Goal: Communication & Community: Answer question/provide support

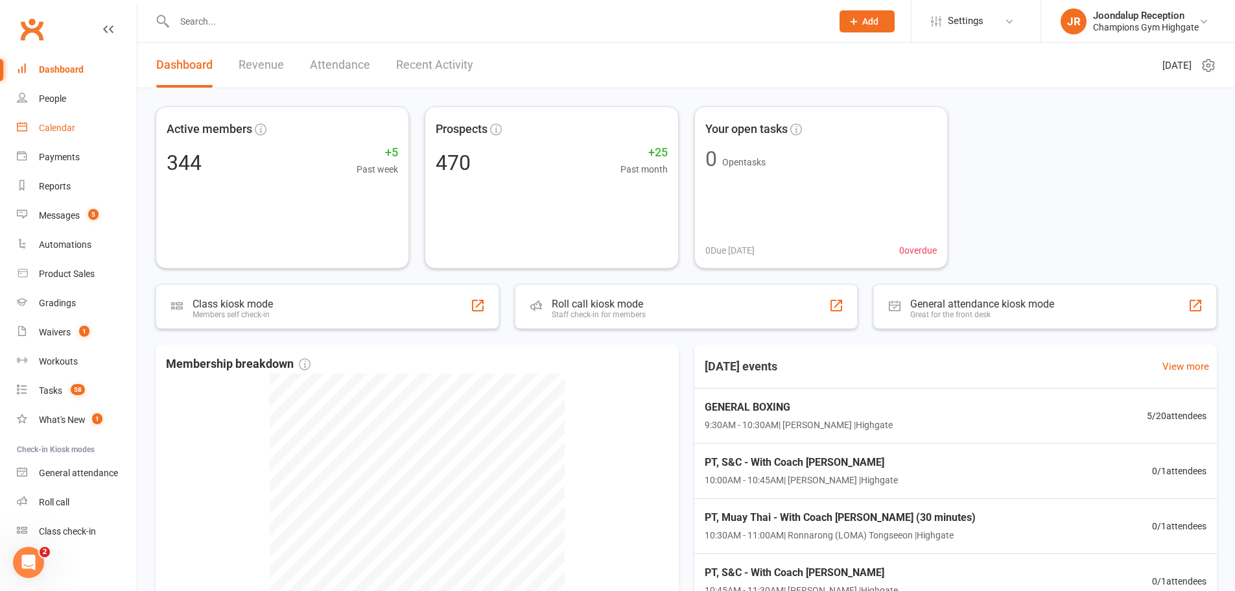
click at [64, 128] on div "Calendar" at bounding box center [57, 128] width 36 height 10
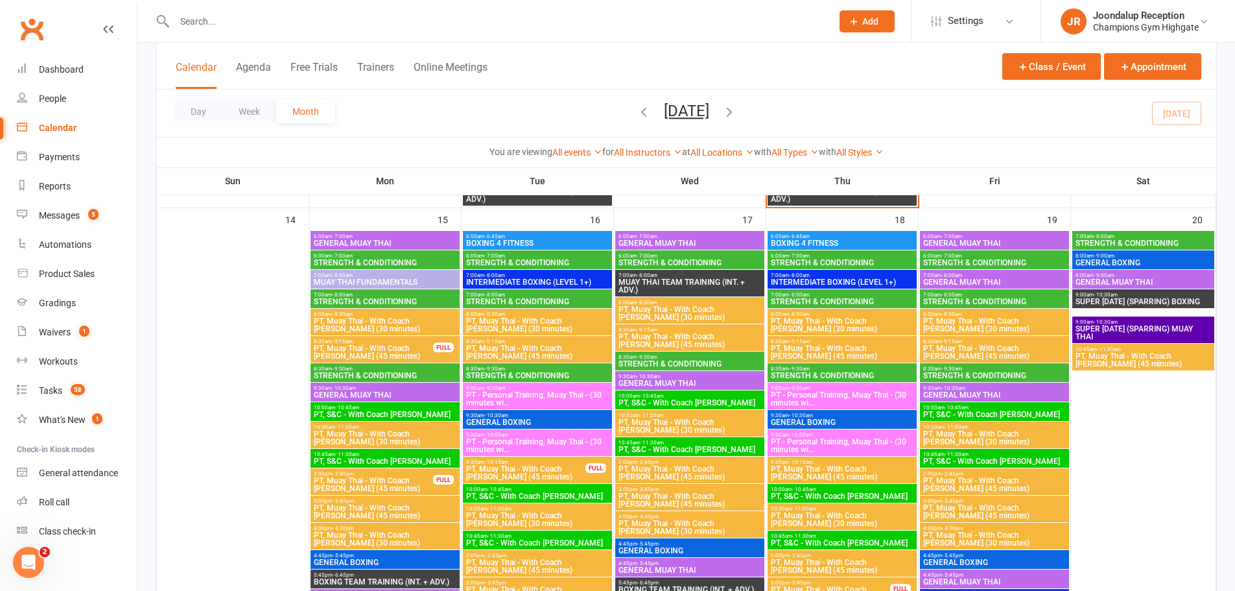
scroll to position [1102, 0]
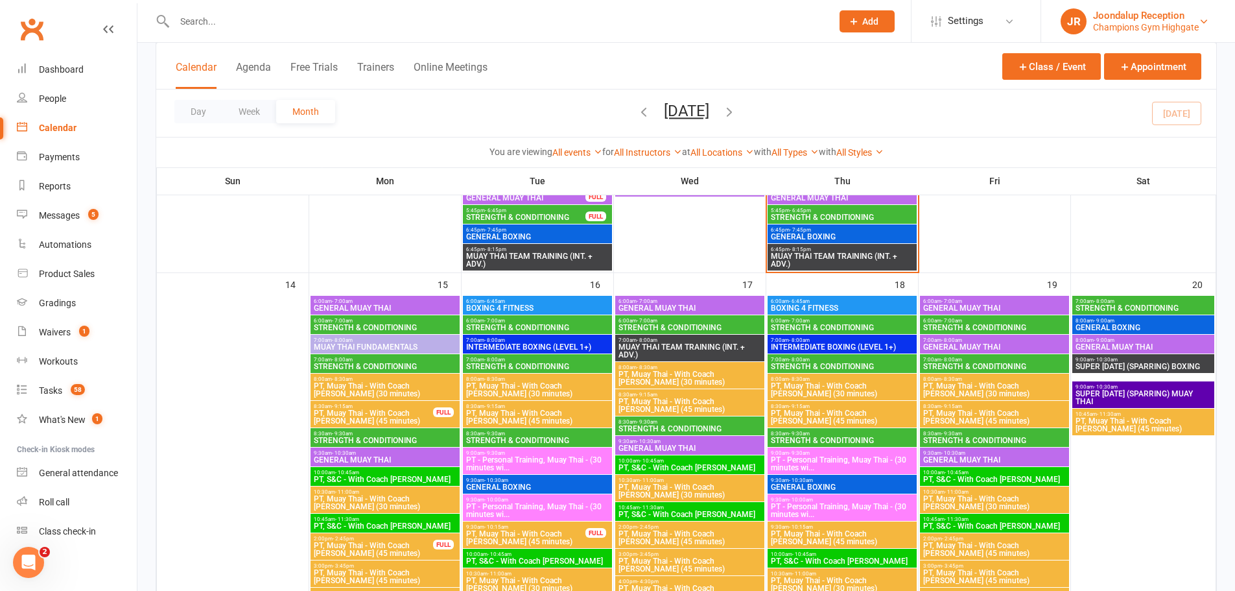
click at [1193, 21] on div "Champions Gym Highgate" at bounding box center [1146, 27] width 106 height 12
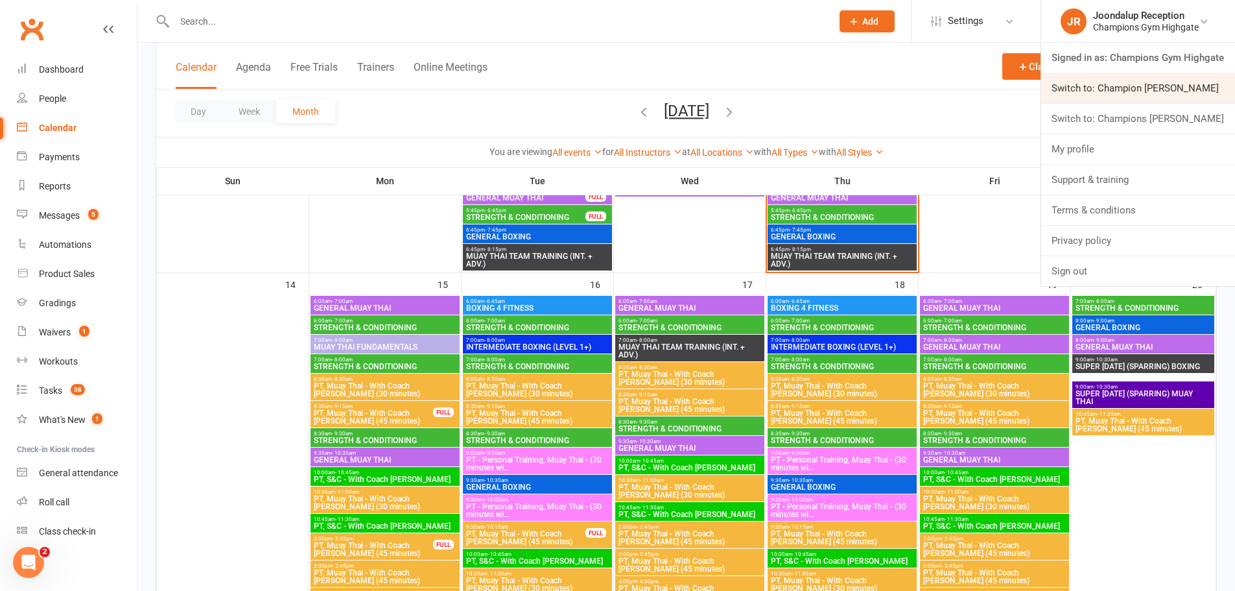
click at [1173, 89] on link "Switch to: Champion Gym Joondalup" at bounding box center [1138, 88] width 194 height 30
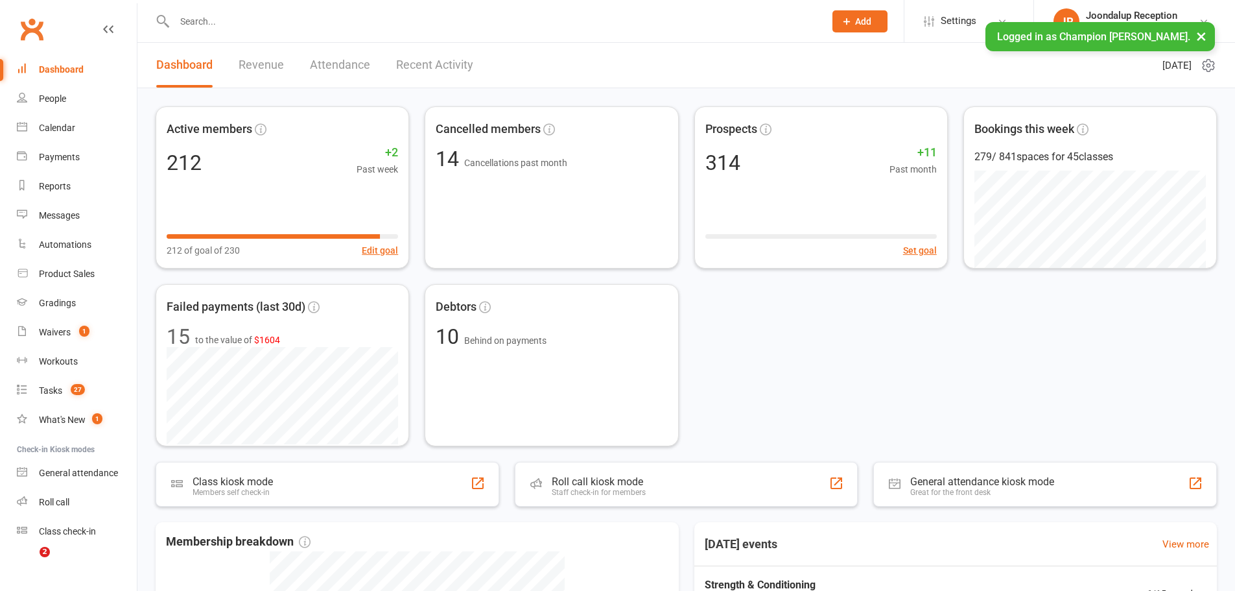
click at [226, 27] on input "text" at bounding box center [492, 21] width 645 height 18
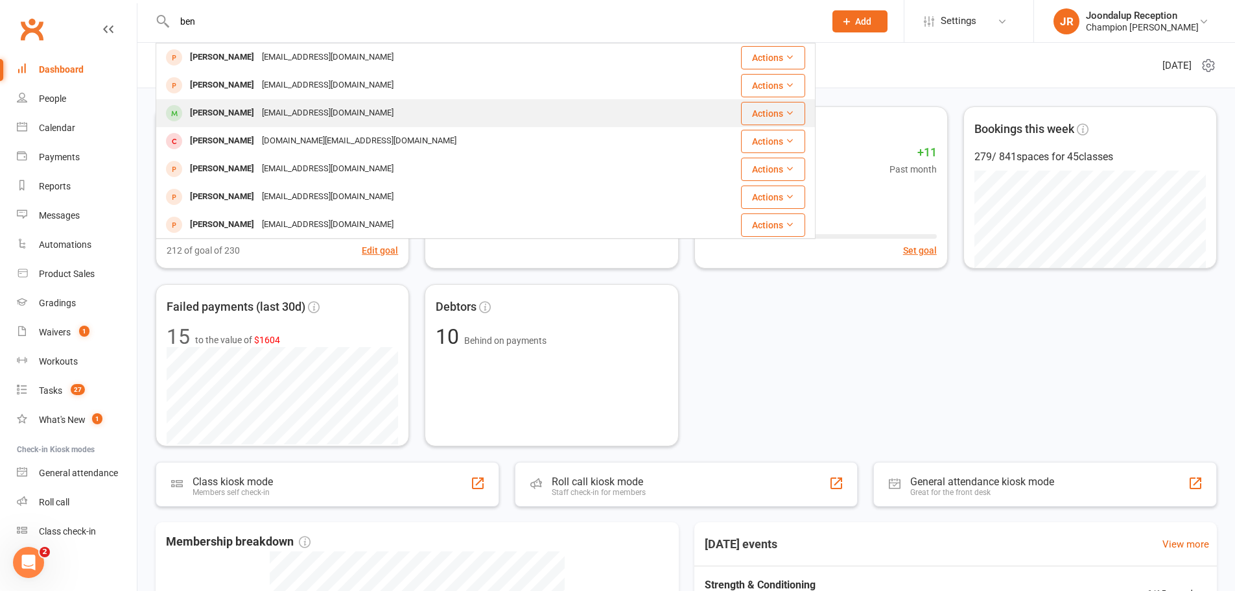
type input "ben"
click at [263, 112] on div "[EMAIL_ADDRESS][DOMAIN_NAME]" at bounding box center [327, 113] width 139 height 19
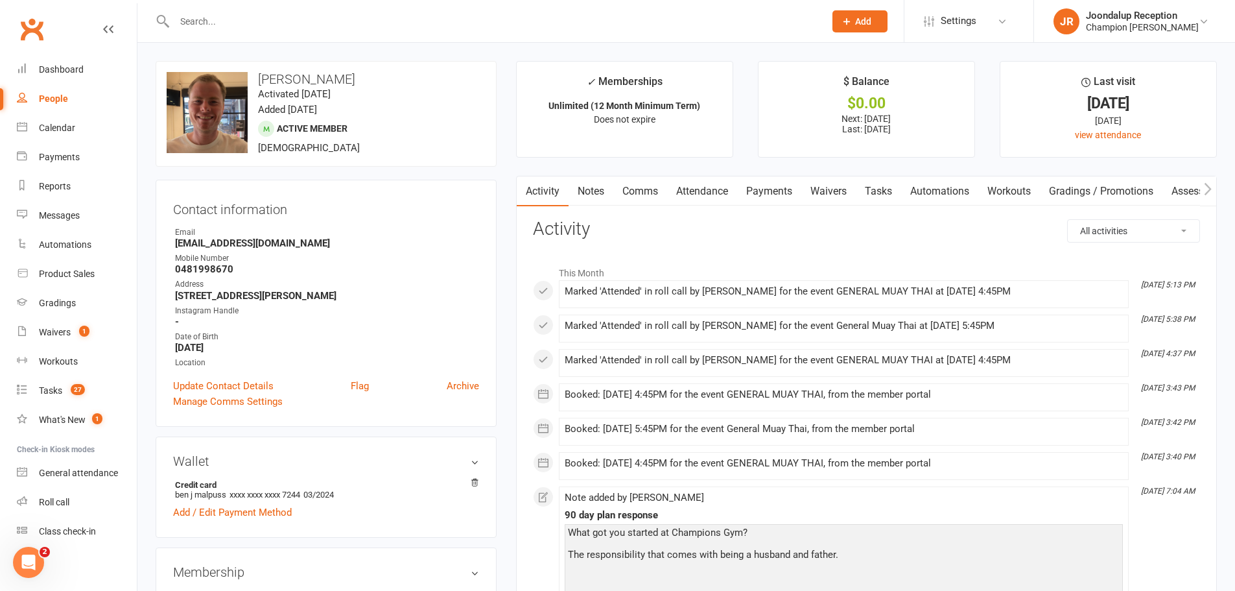
click at [592, 197] on link "Notes" at bounding box center [591, 191] width 45 height 30
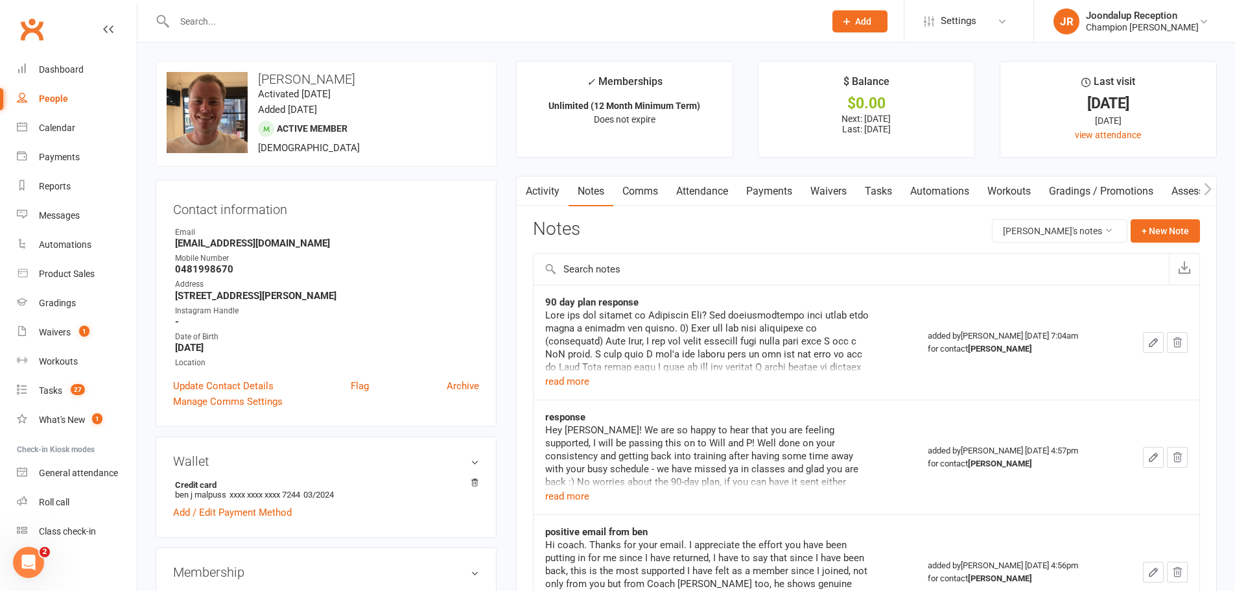
click at [229, 27] on input "text" at bounding box center [492, 21] width 645 height 18
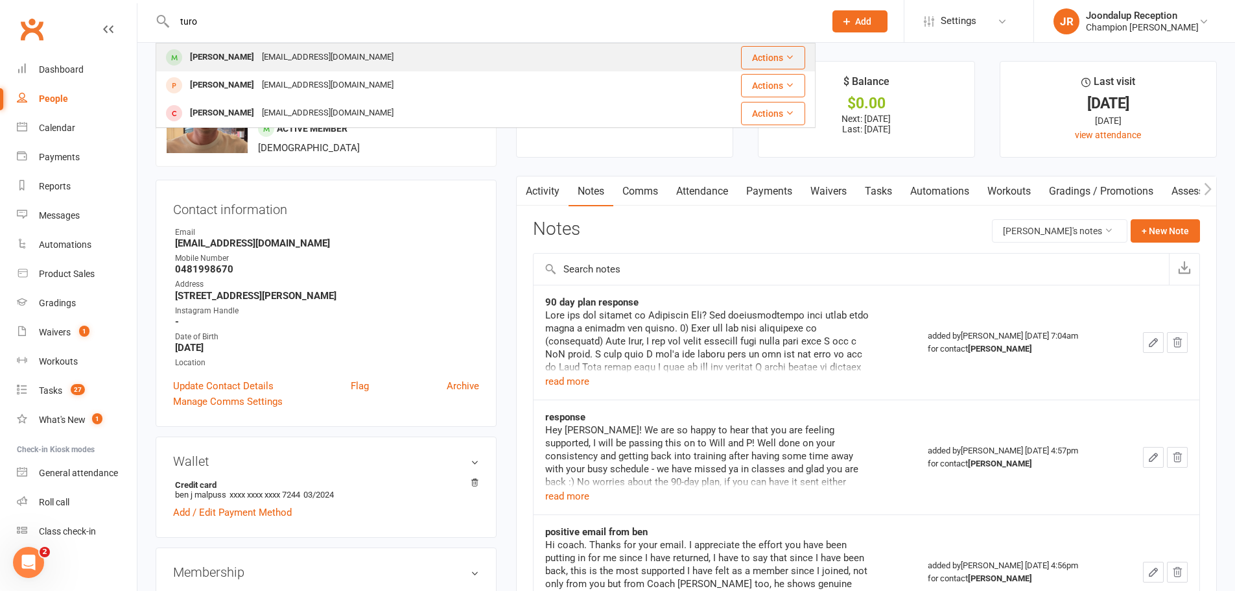
type input "turo"
click at [224, 60] on div "[PERSON_NAME]" at bounding box center [222, 57] width 72 height 19
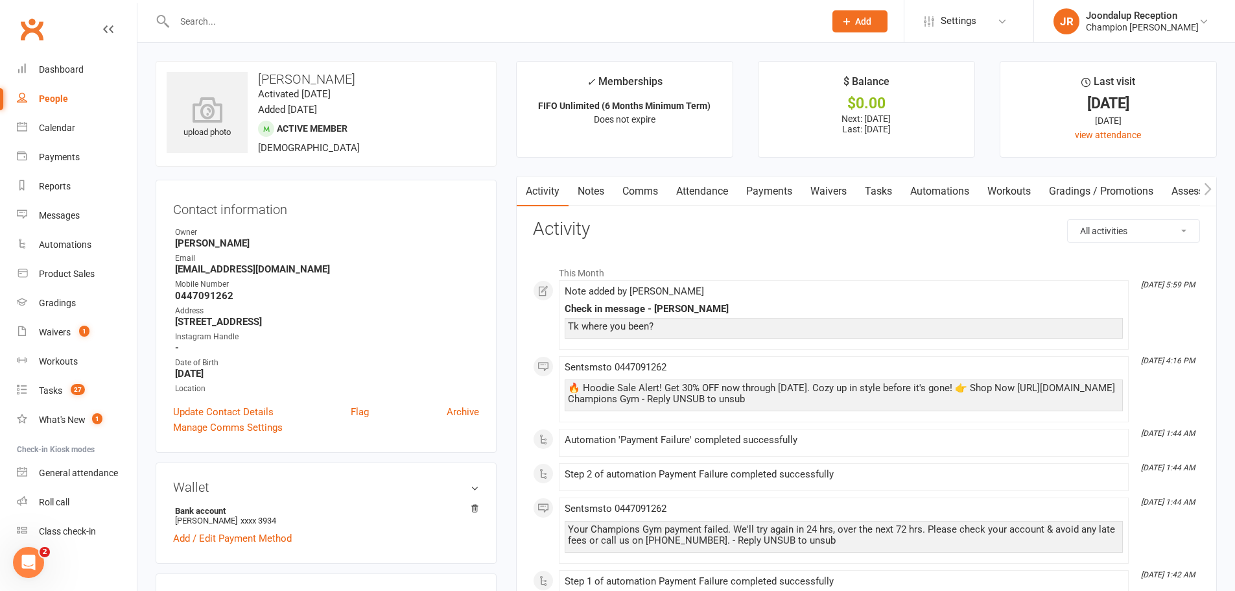
click at [585, 191] on link "Notes" at bounding box center [591, 191] width 45 height 30
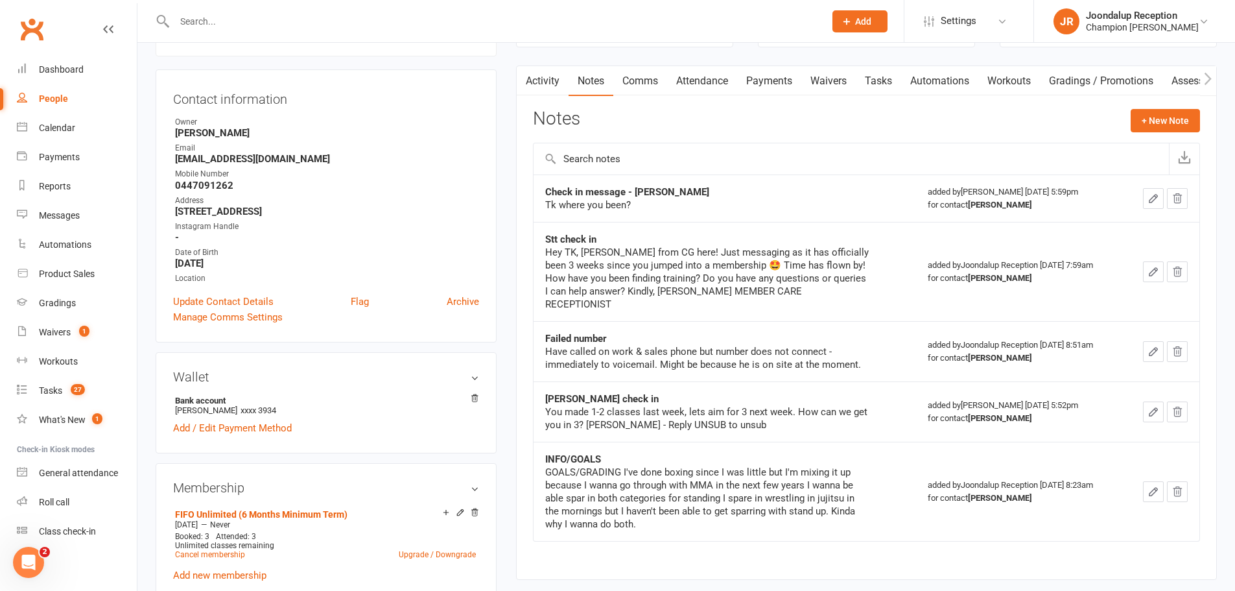
scroll to position [130, 0]
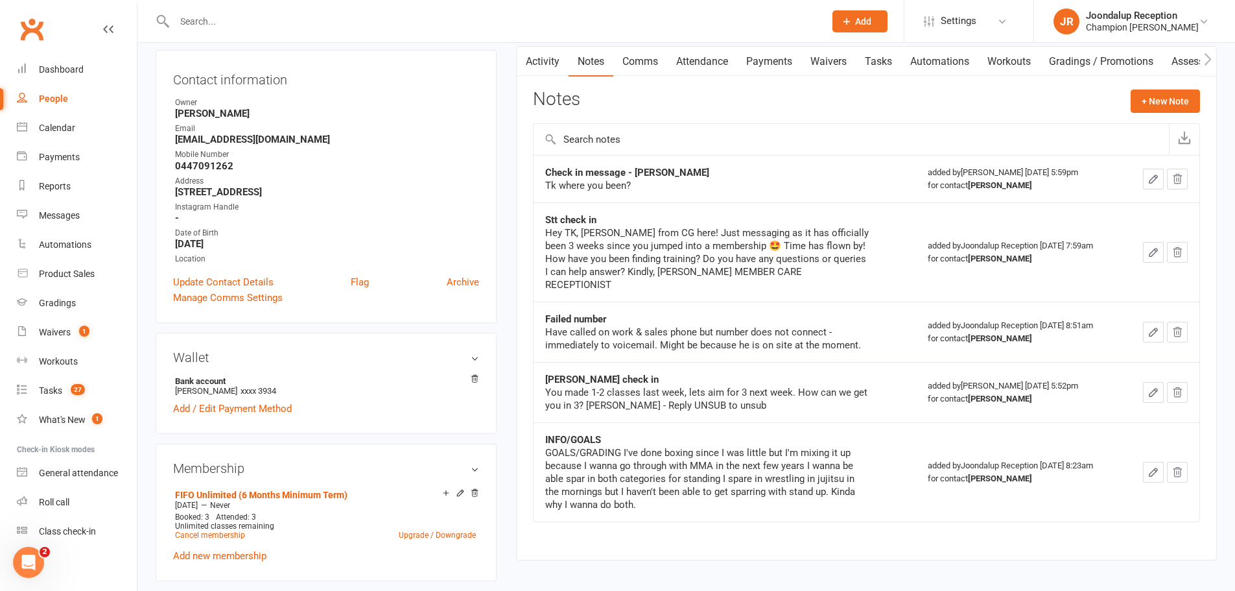
click at [552, 66] on link "Activity" at bounding box center [543, 62] width 52 height 30
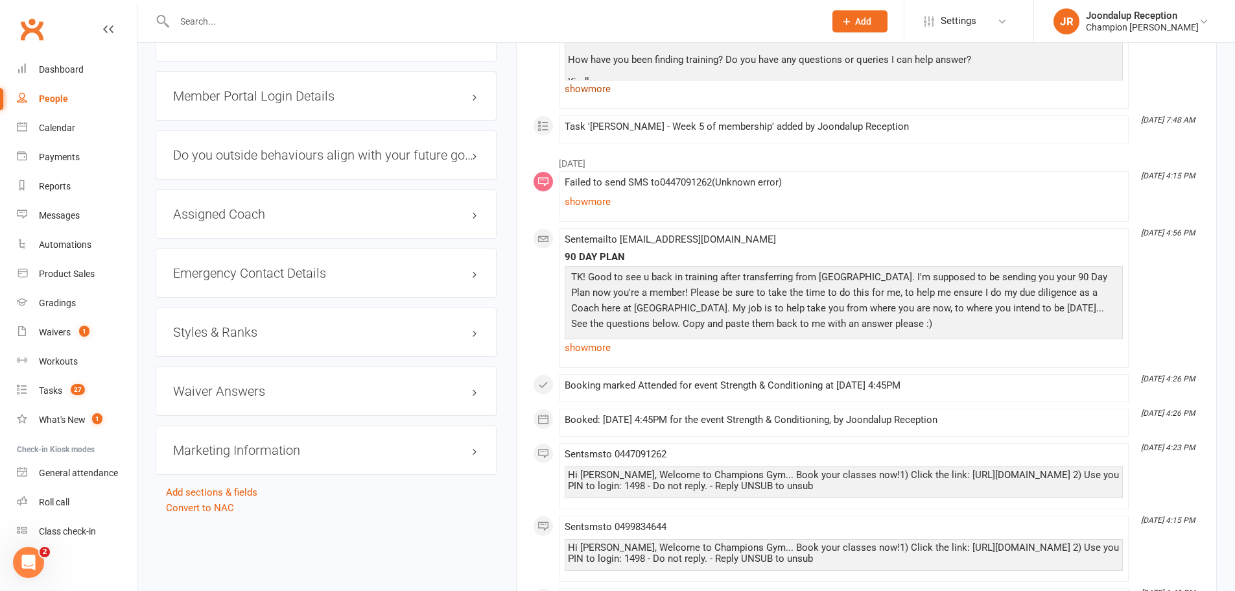
scroll to position [1102, 0]
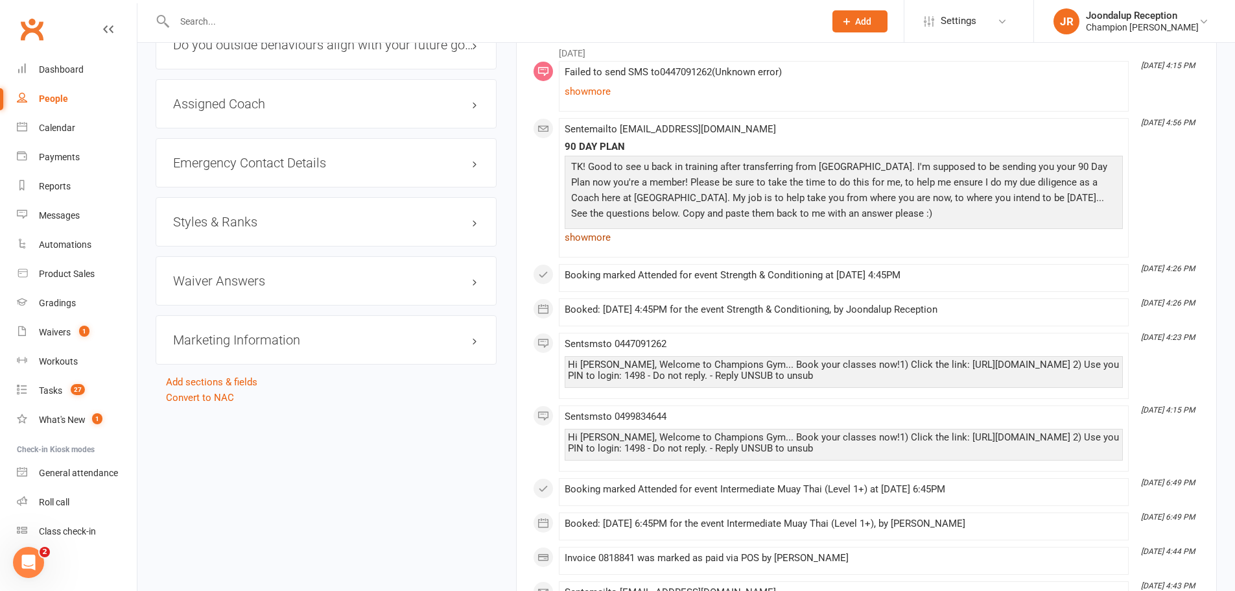
click at [600, 239] on link "show more" at bounding box center [844, 237] width 558 height 18
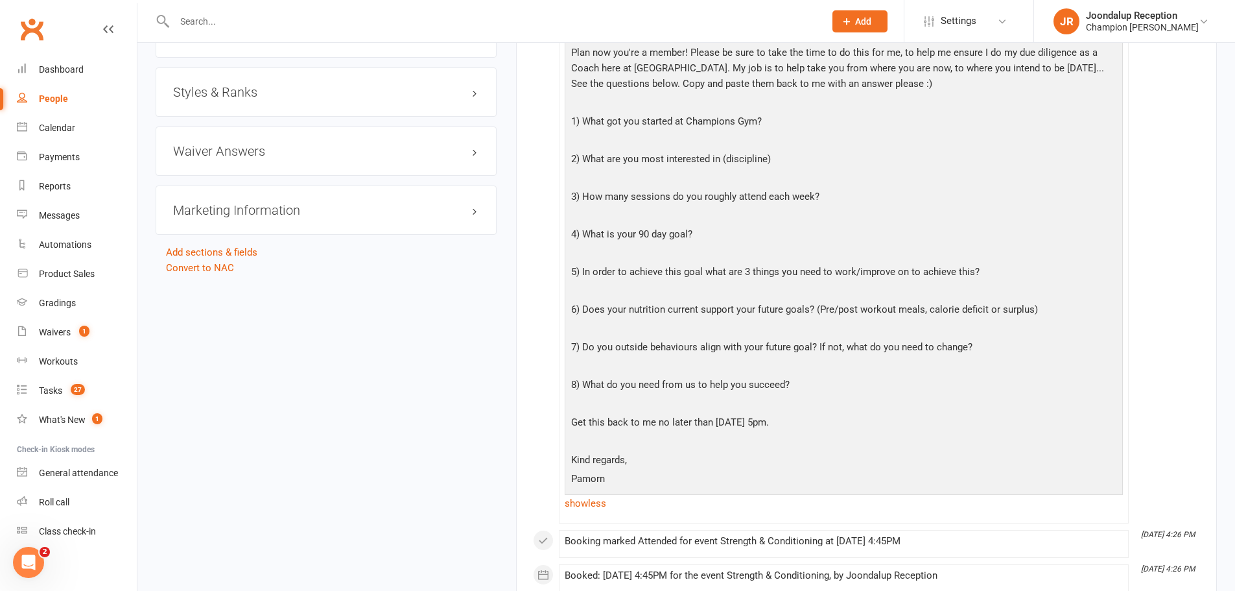
scroll to position [1167, 0]
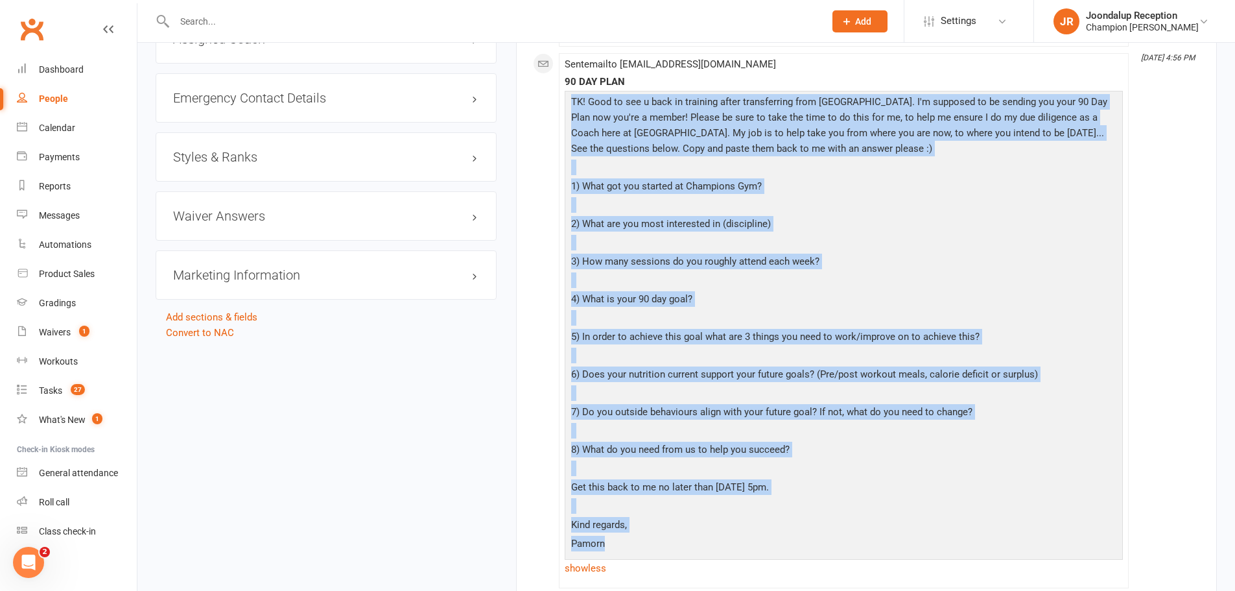
drag, startPoint x: 613, startPoint y: 543, endPoint x: 572, endPoint y: 99, distance: 446.6
click at [572, 99] on div "TK! Good to see u back in training after transferring from [GEOGRAPHIC_DATA]. I…" at bounding box center [844, 324] width 552 height 460
copy div "LO! Ipsu do sit a cons ad elitsedd eiusm temporincidi utla Etdolore. M'a enimad…"
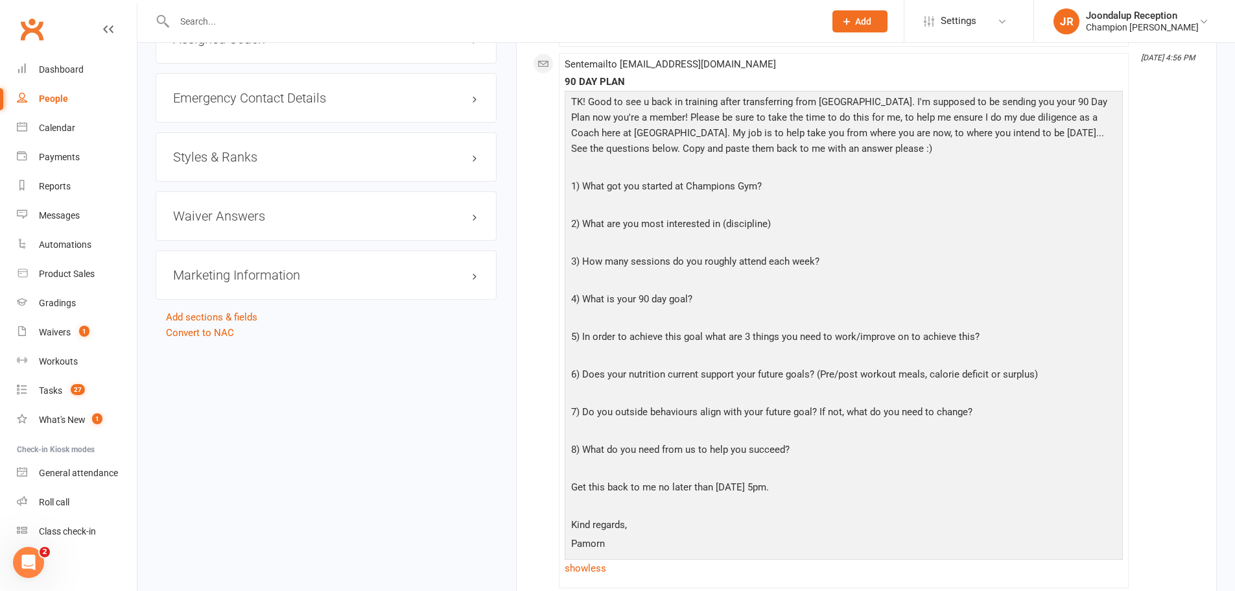
click at [211, 27] on input "text" at bounding box center [492, 21] width 645 height 18
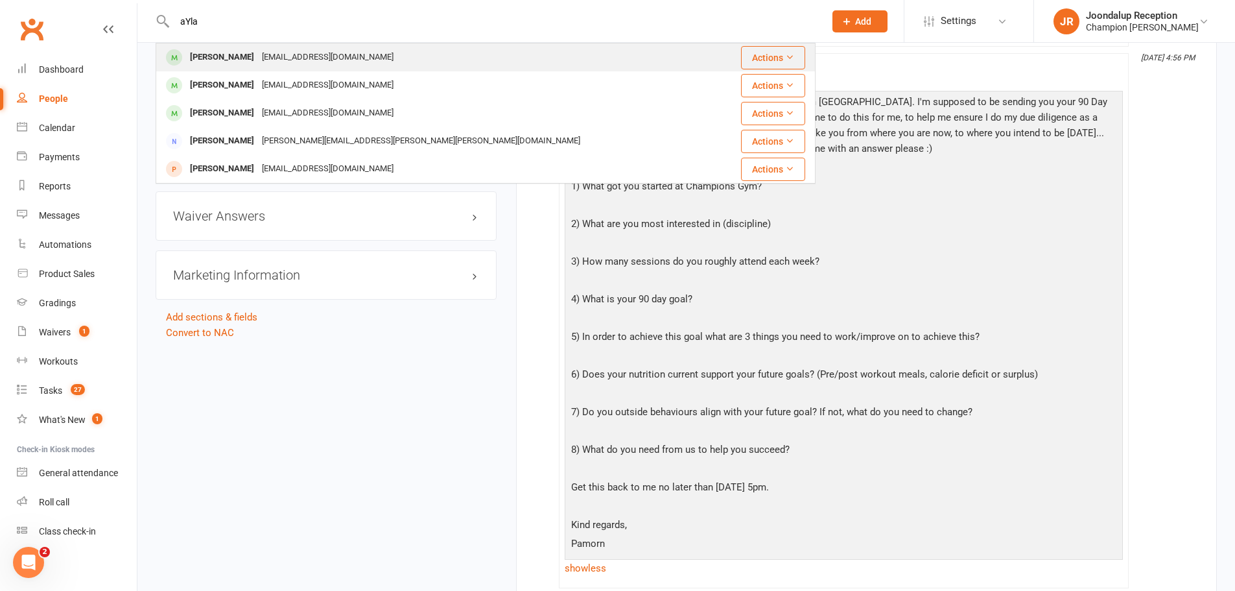
type input "aYla"
click at [238, 62] on div "[PERSON_NAME]" at bounding box center [222, 57] width 72 height 19
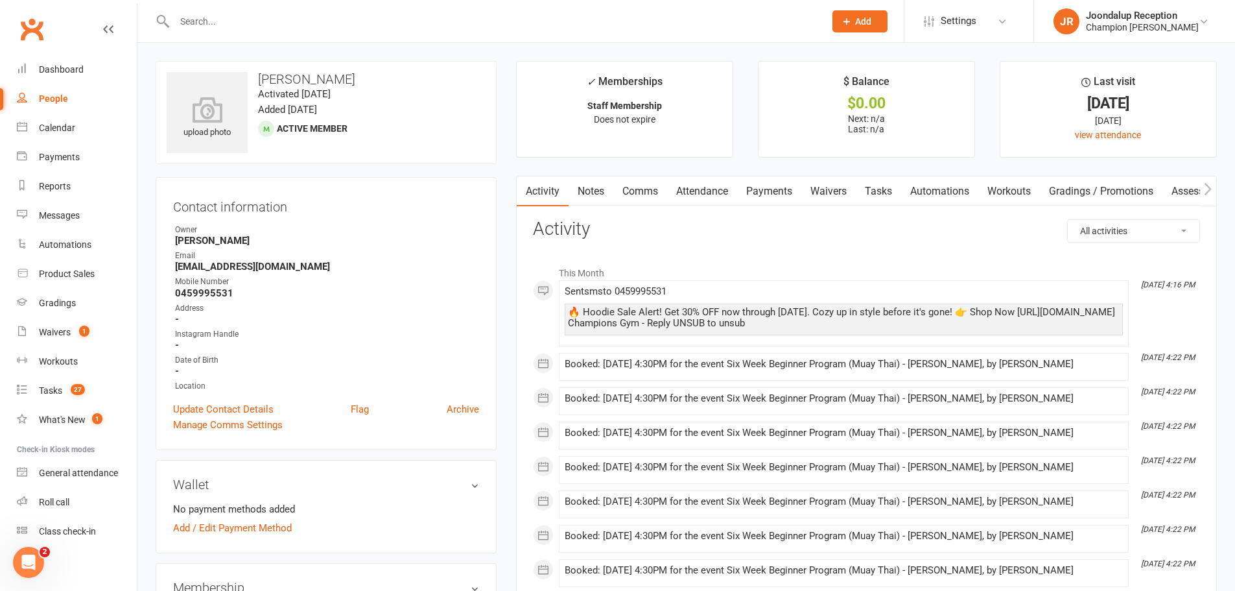
click at [639, 192] on link "Comms" at bounding box center [640, 191] width 54 height 30
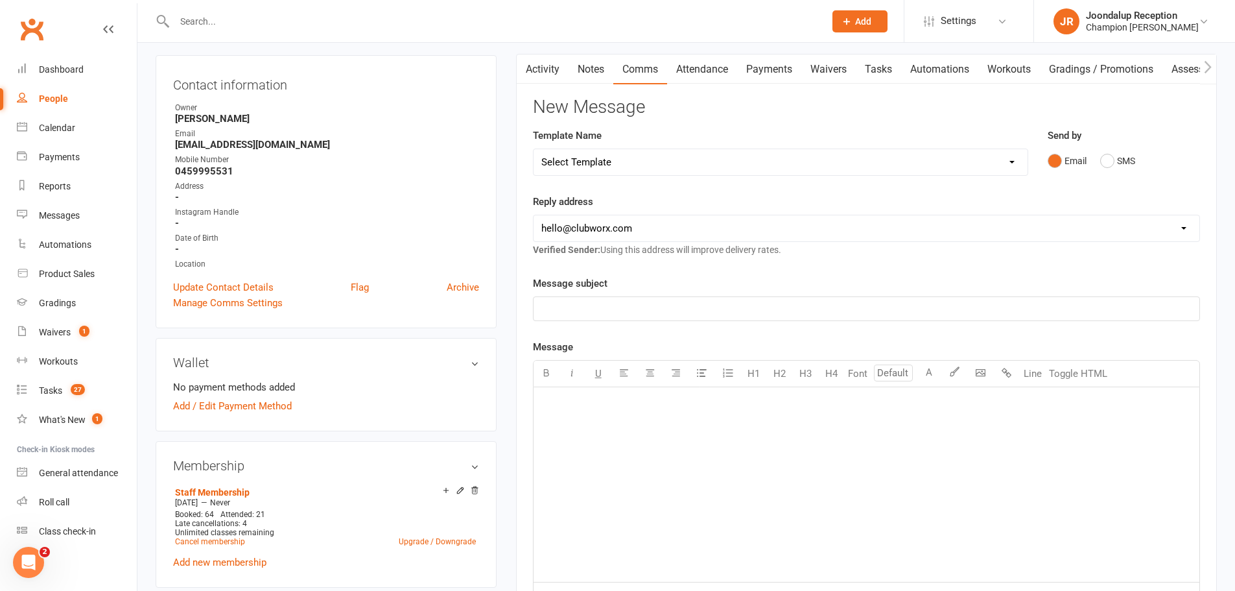
scroll to position [130, 0]
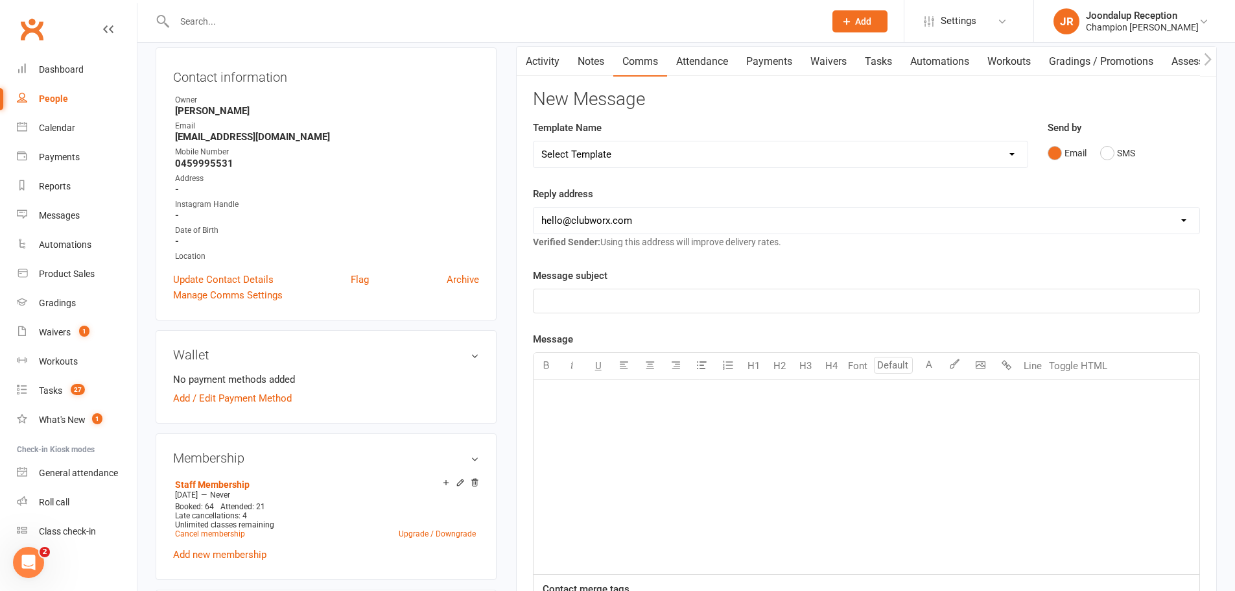
click at [598, 211] on select "[EMAIL_ADDRESS][DOMAIN_NAME] [EMAIL_ADDRESS][DOMAIN_NAME] [PERSON_NAME][EMAIL_A…" at bounding box center [867, 220] width 666 height 26
select select "1"
click at [534, 207] on select "[EMAIL_ADDRESS][DOMAIN_NAME] [EMAIL_ADDRESS][DOMAIN_NAME] [PERSON_NAME][EMAIL_A…" at bounding box center [867, 220] width 666 height 26
click at [596, 410] on div "﻿" at bounding box center [867, 476] width 666 height 194
click at [579, 298] on p "﻿" at bounding box center [866, 301] width 650 height 16
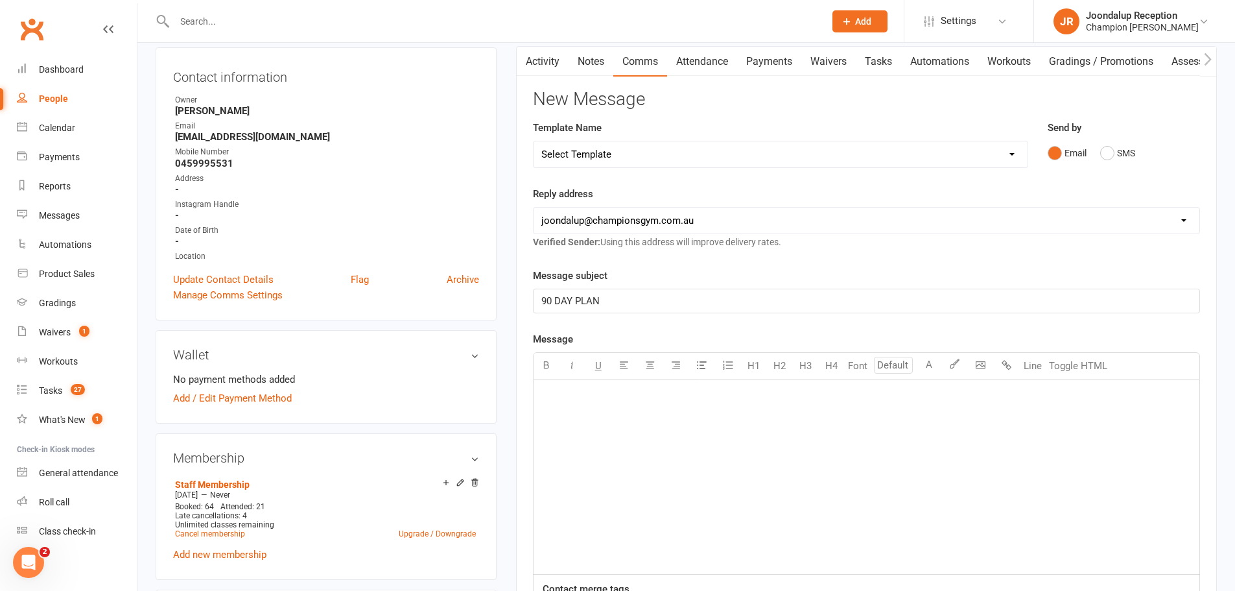
click at [590, 398] on p "﻿" at bounding box center [866, 396] width 650 height 16
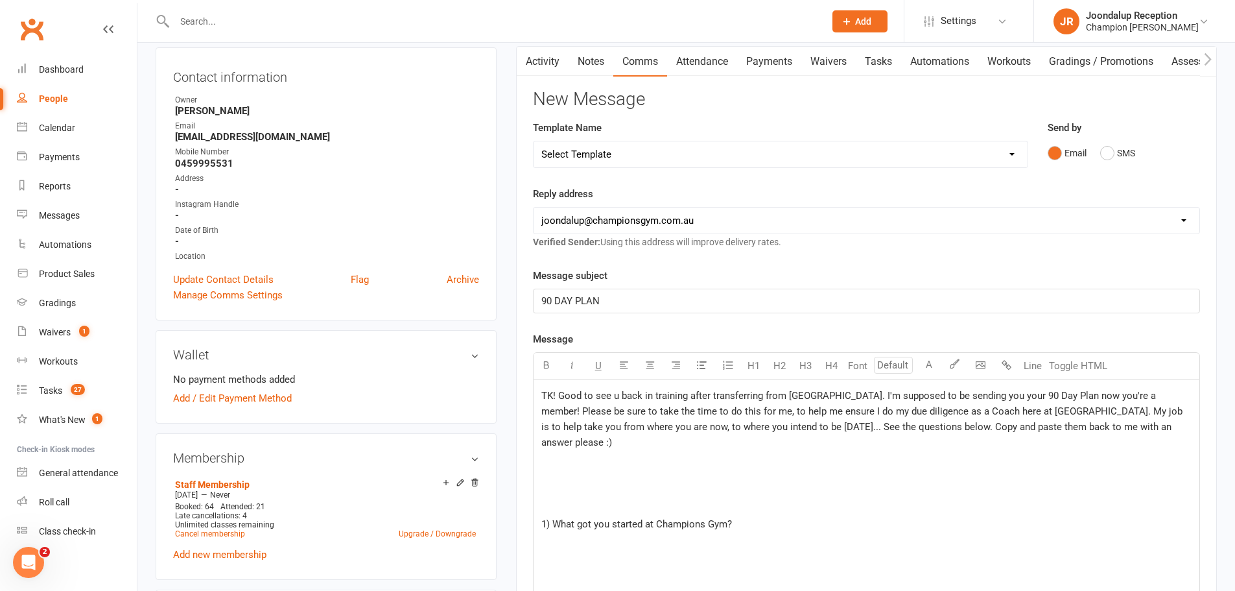
scroll to position [1119, 0]
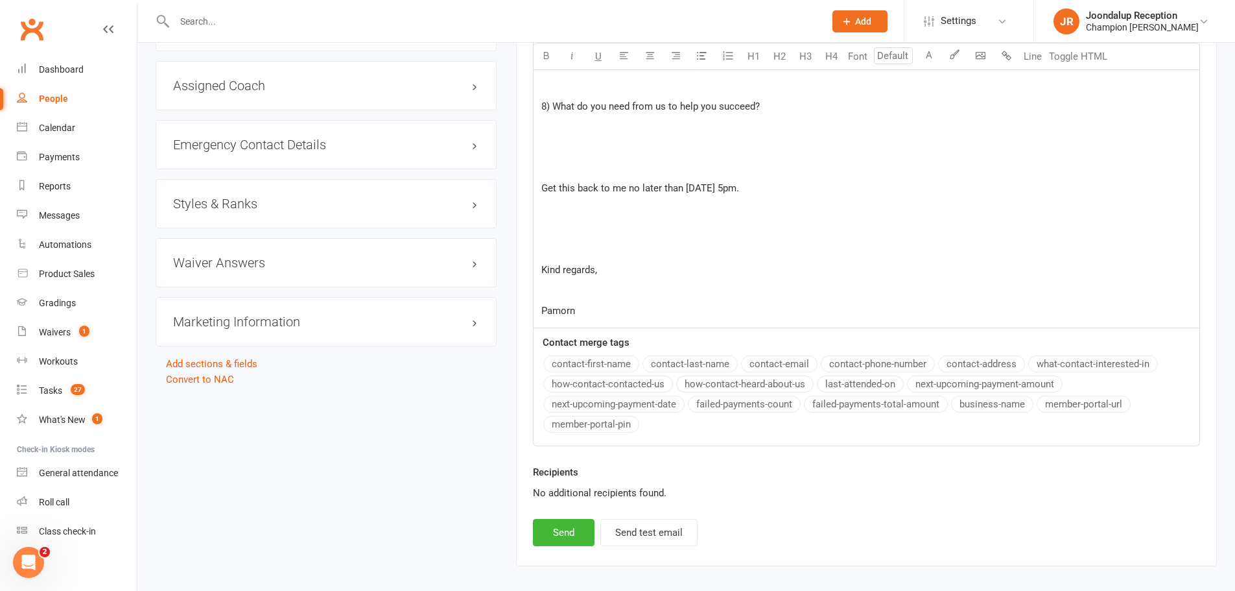
click at [568, 283] on p "﻿" at bounding box center [866, 291] width 650 height 16
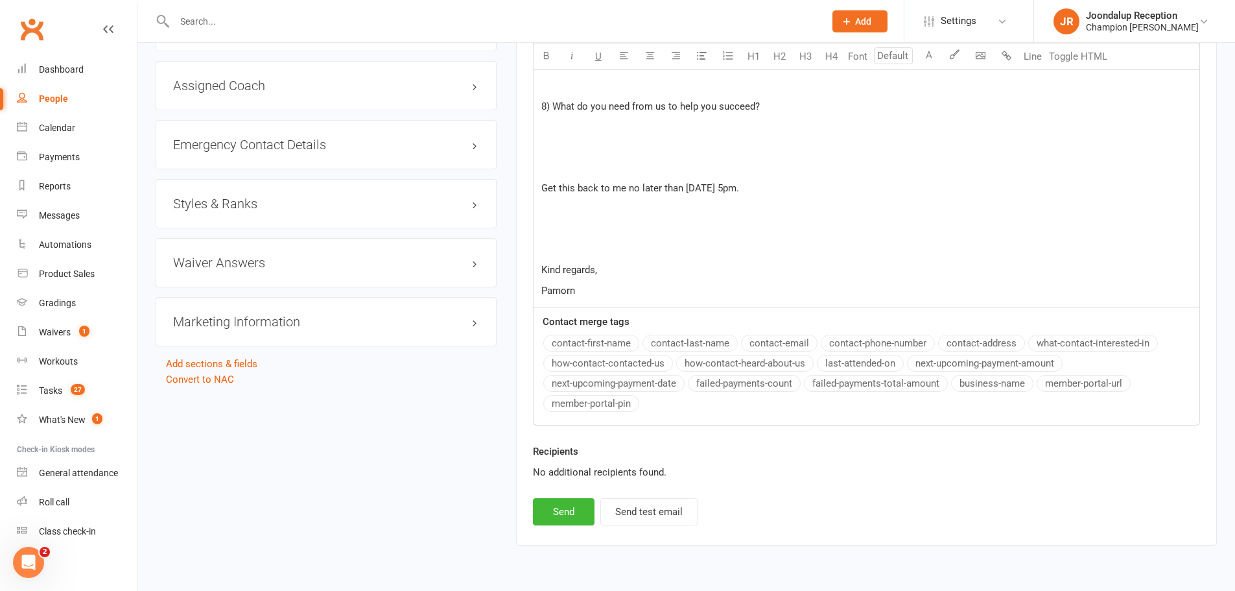
click at [548, 242] on p "﻿" at bounding box center [866, 250] width 650 height 16
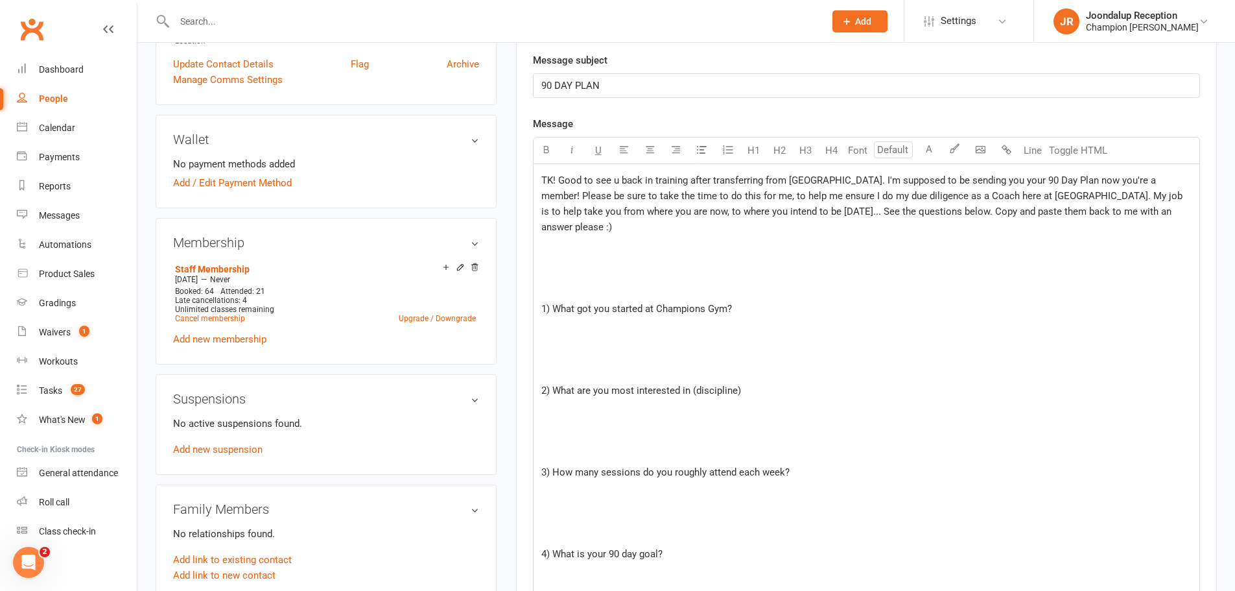
scroll to position [322, 0]
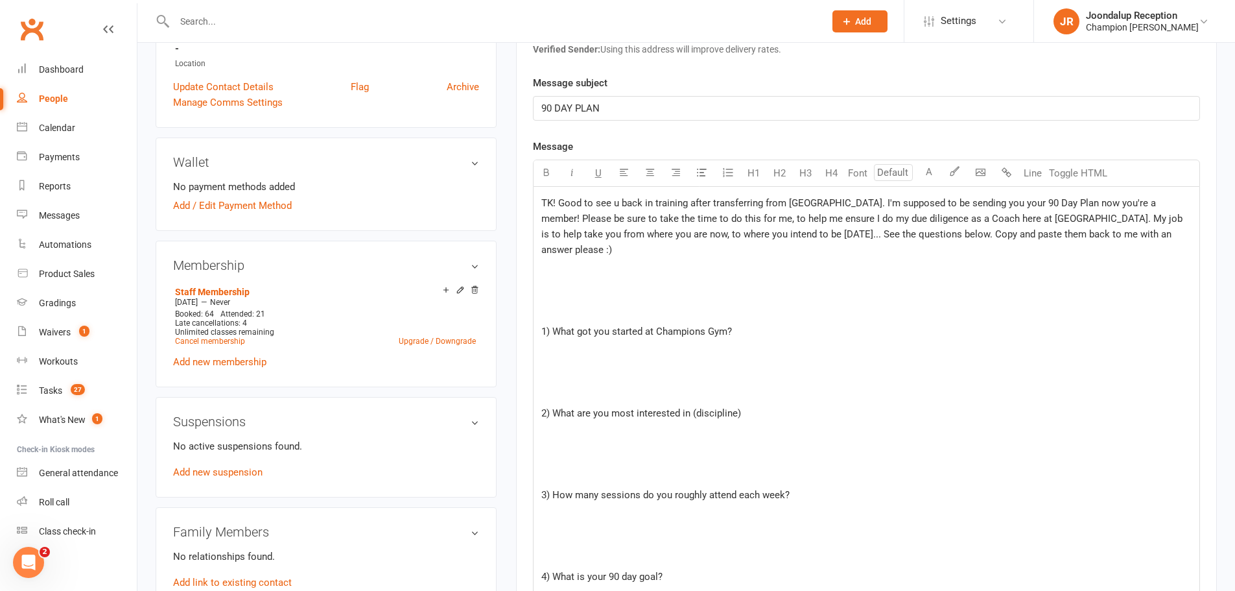
click at [555, 204] on span "TK! Good to see u back in training after transferring from [GEOGRAPHIC_DATA]. I…" at bounding box center [863, 226] width 644 height 58
click at [554, 208] on span "TK! Good to see u back in training after transferring from [GEOGRAPHIC_DATA]. I…" at bounding box center [863, 226] width 644 height 58
click at [605, 207] on span "Ayla! Good to see u back in training after transferring from [GEOGRAPHIC_DATA].…" at bounding box center [863, 226] width 644 height 58
drag, startPoint x: 716, startPoint y: 206, endPoint x: 832, endPoint y: 205, distance: 115.4
click at [832, 205] on span "Ayla! Good to see u back in training after transferring from [GEOGRAPHIC_DATA].…" at bounding box center [863, 226] width 644 height 58
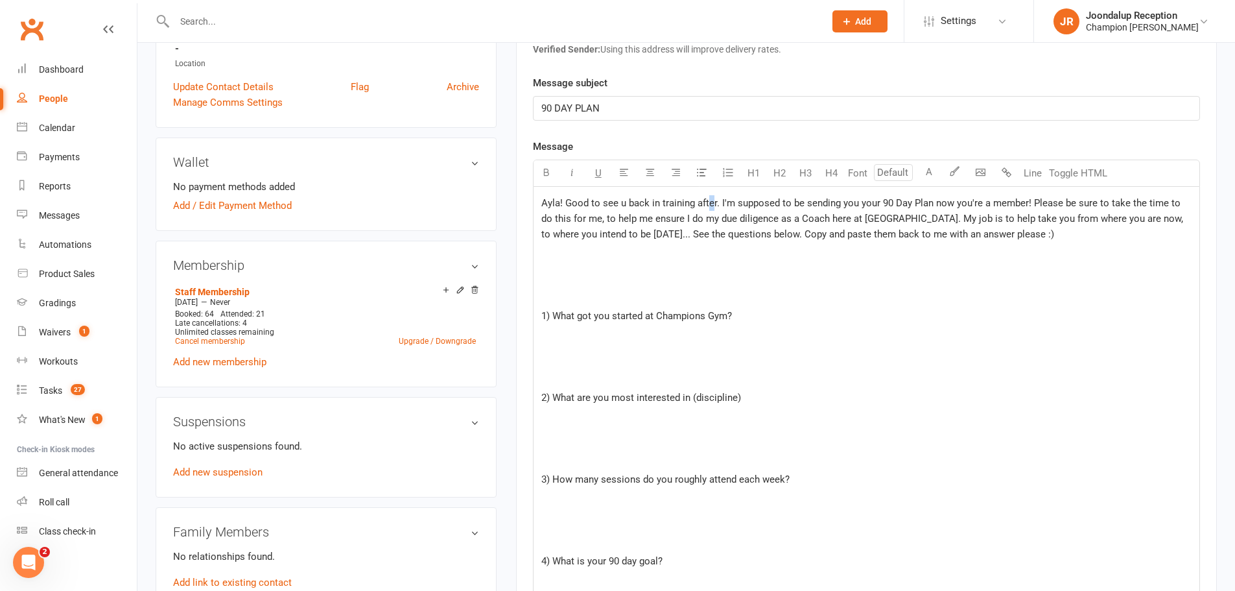
click at [706, 205] on span "Ayla! Good to see u back in training after. I'm supposed to be sending you your…" at bounding box center [863, 218] width 644 height 43
drag, startPoint x: 716, startPoint y: 202, endPoint x: 565, endPoint y: 203, distance: 151.1
click at [565, 203] on span "Ayla! Good to see u back in training after. I'm supposed to be sending you your…" at bounding box center [863, 218] width 644 height 43
click at [888, 205] on span "Ayla! Good to see u back in training after. I'm supposed to be sending you your…" at bounding box center [863, 218] width 644 height 43
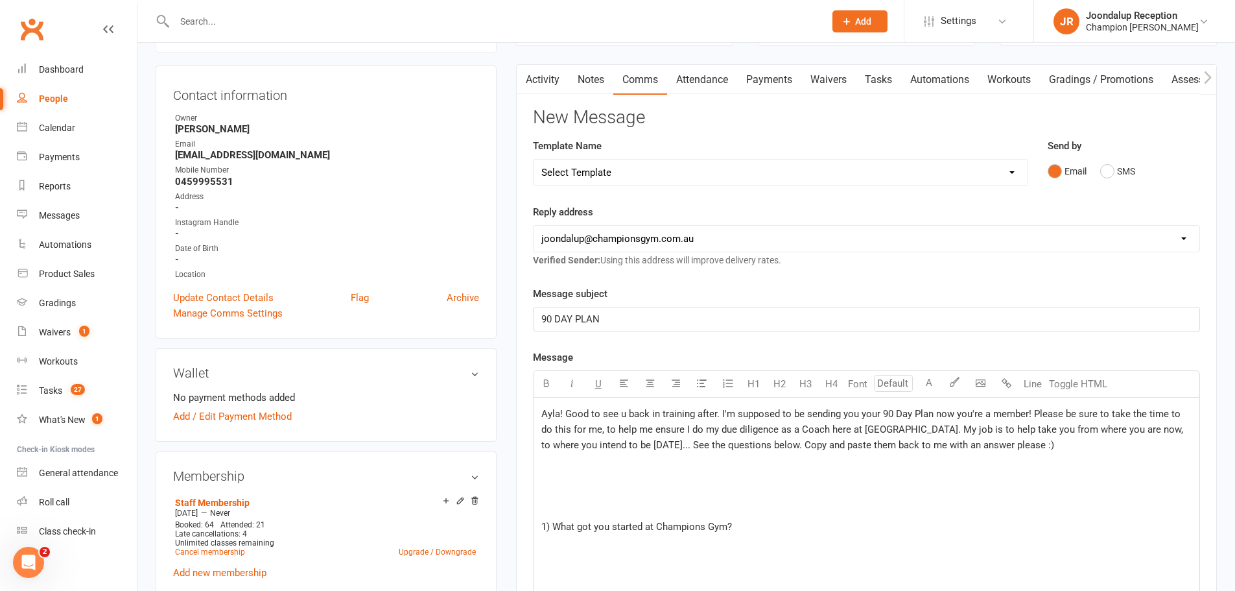
scroll to position [0, 0]
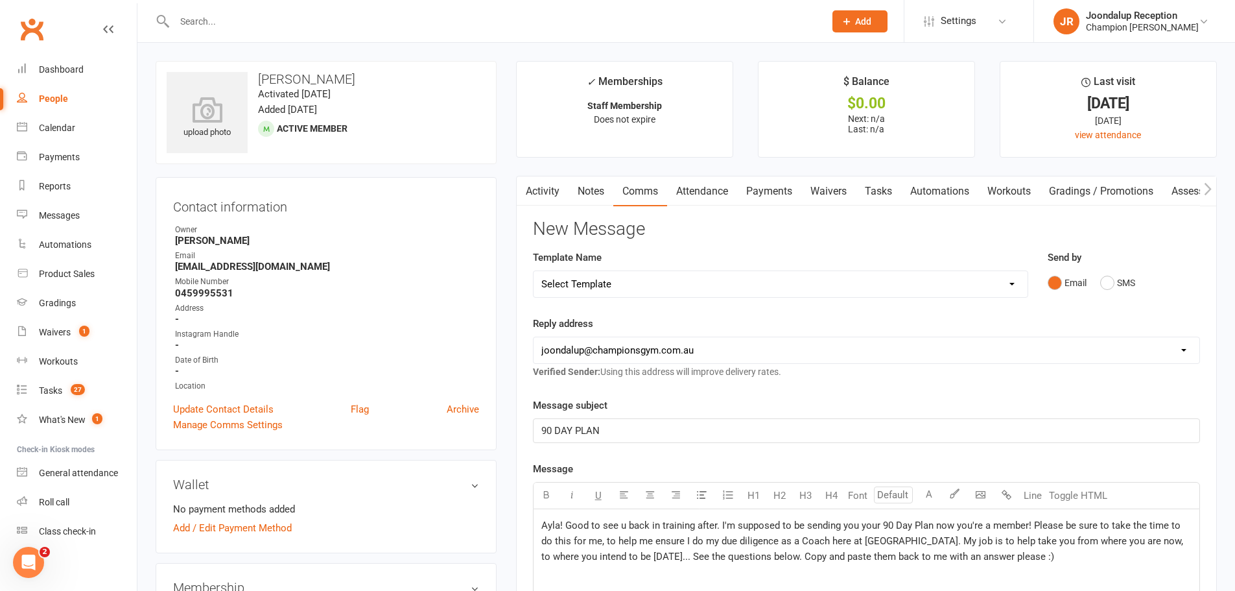
click at [194, 27] on input "text" at bounding box center [492, 21] width 645 height 18
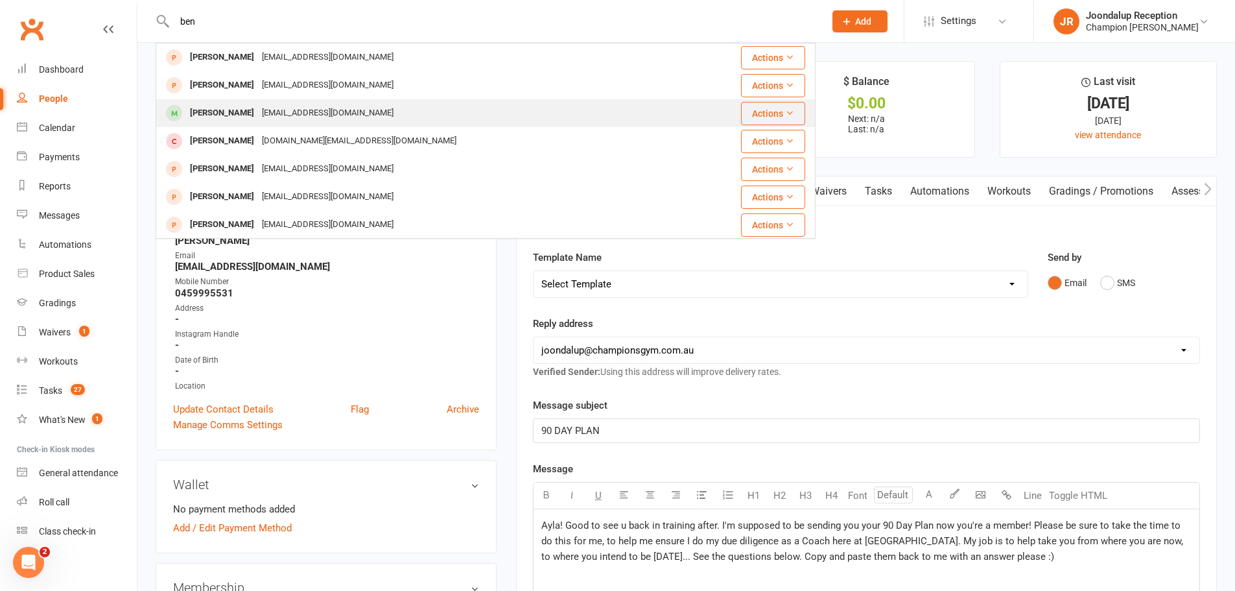
type input "ben"
click at [255, 124] on div "[PERSON_NAME] [EMAIL_ADDRESS][DOMAIN_NAME]" at bounding box center [422, 113] width 530 height 27
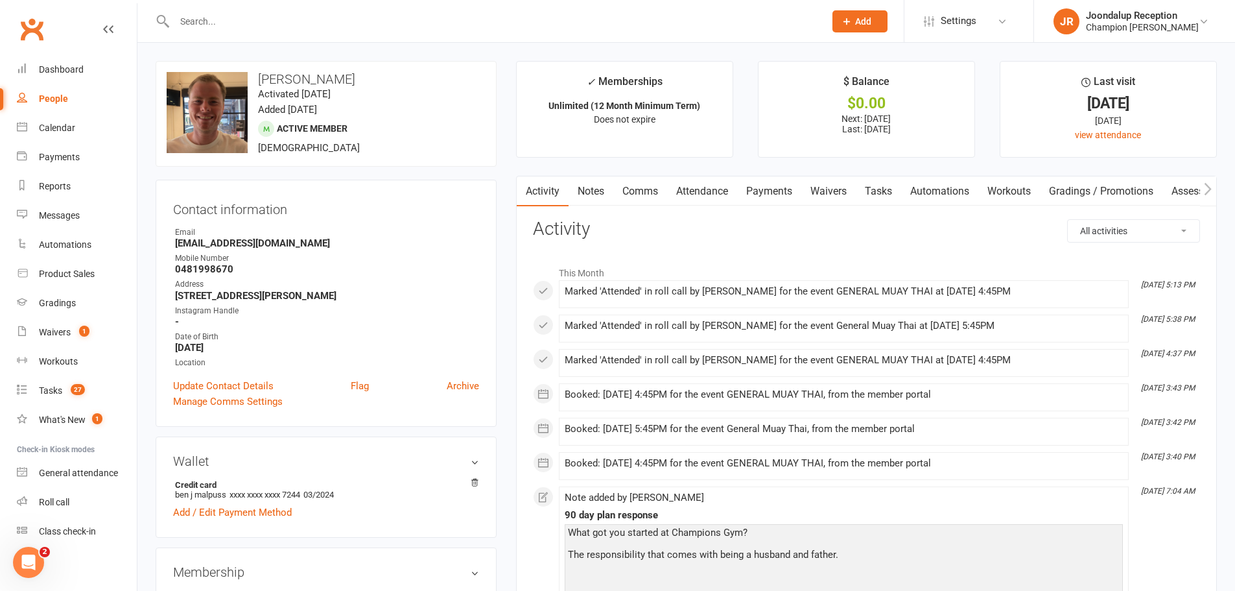
click at [587, 196] on link "Notes" at bounding box center [591, 191] width 45 height 30
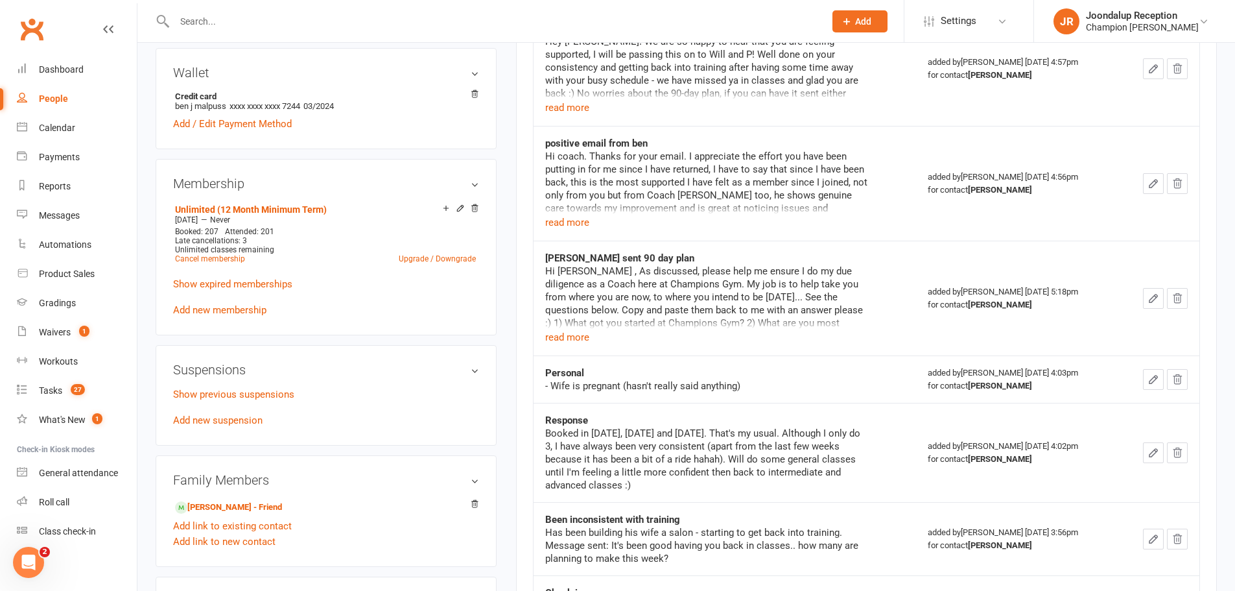
scroll to position [389, 0]
click at [571, 331] on button "read more" at bounding box center [567, 337] width 44 height 16
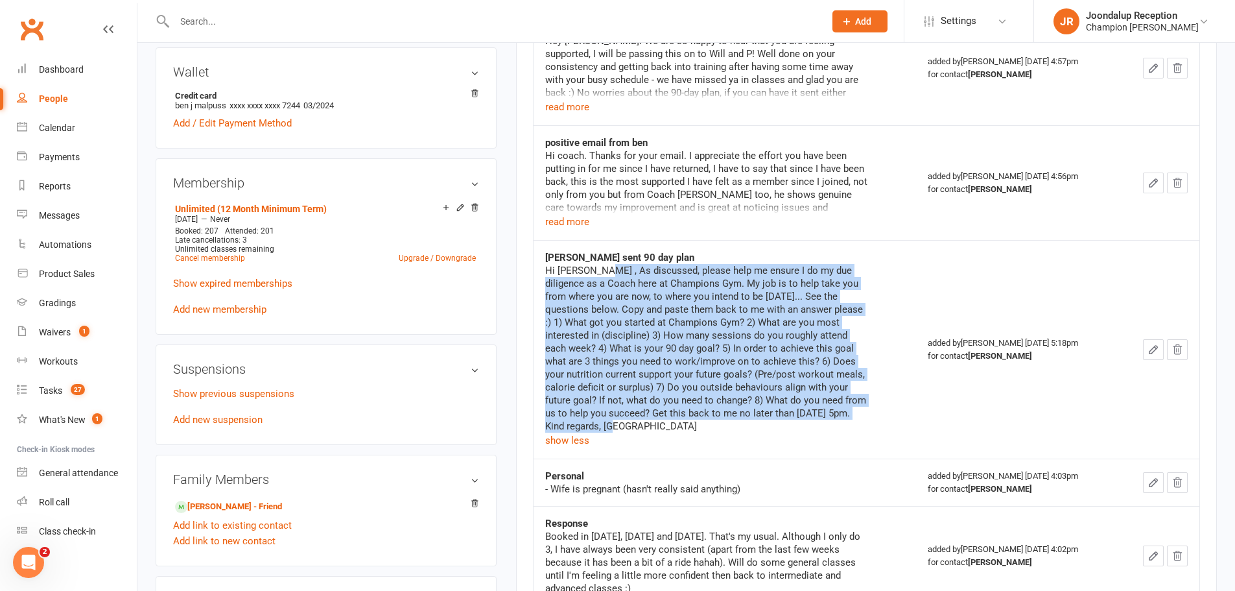
drag, startPoint x: 833, startPoint y: 412, endPoint x: 581, endPoint y: 276, distance: 286.3
click at [581, 276] on div "Hi [PERSON_NAME] , As discussed, please help me ensure I do my due diligence as…" at bounding box center [707, 348] width 324 height 169
copy div "As discussed, please help me ensure I do my due diligence as a Coach here at Ch…"
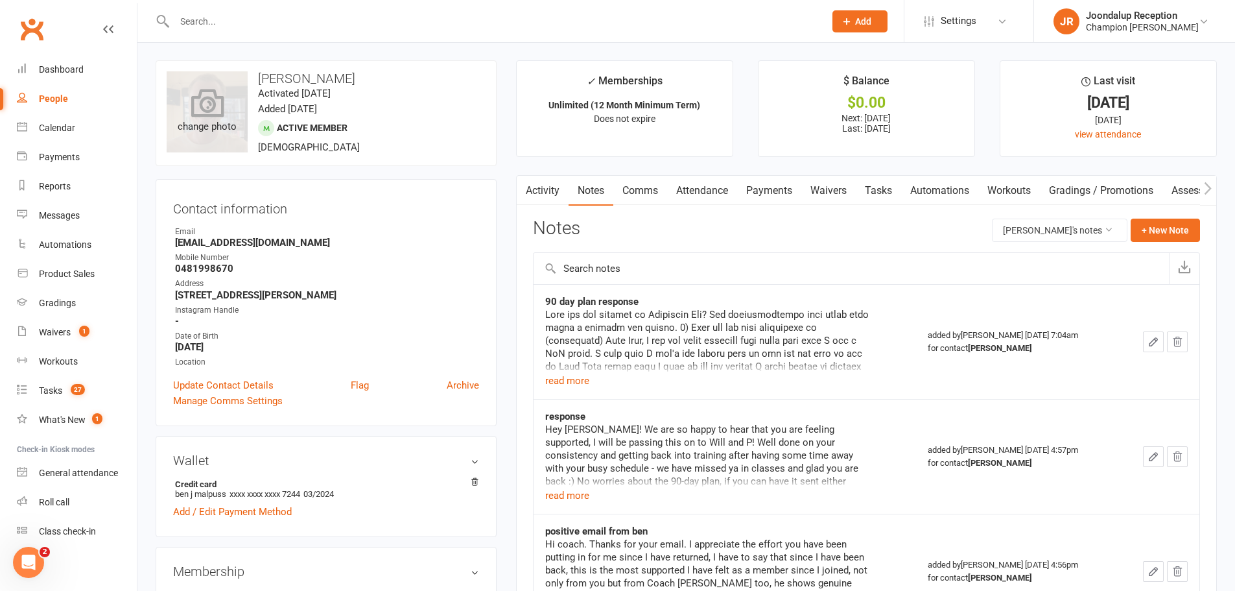
scroll to position [0, 0]
click at [285, 21] on input "text" at bounding box center [492, 21] width 645 height 18
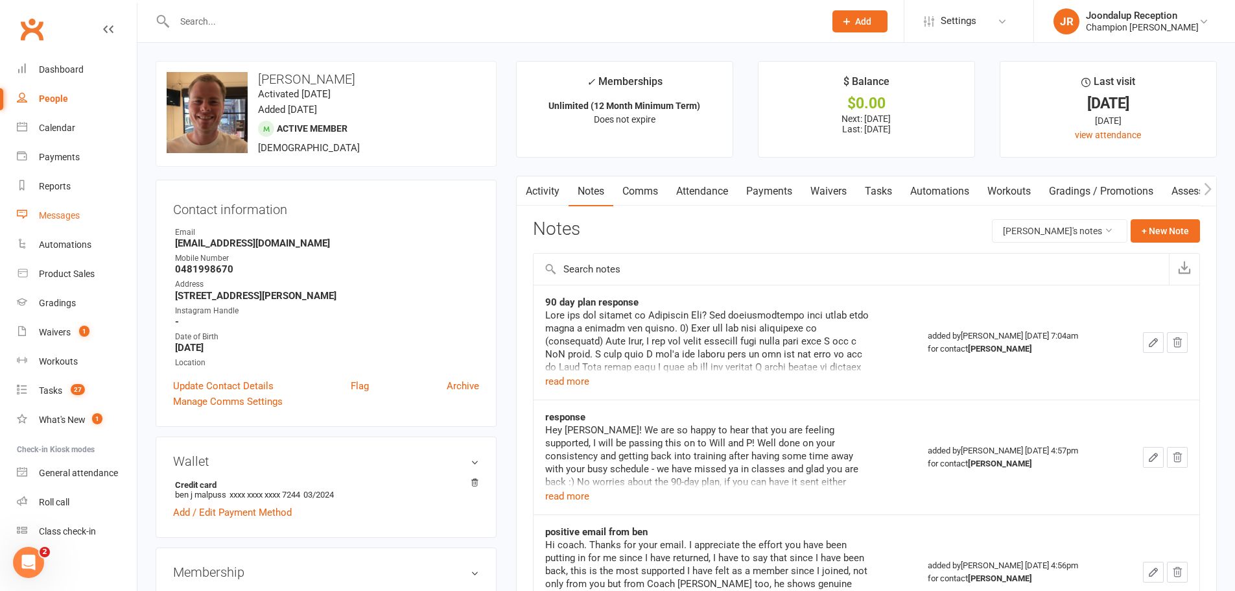
click at [54, 213] on div "Messages" at bounding box center [59, 215] width 41 height 10
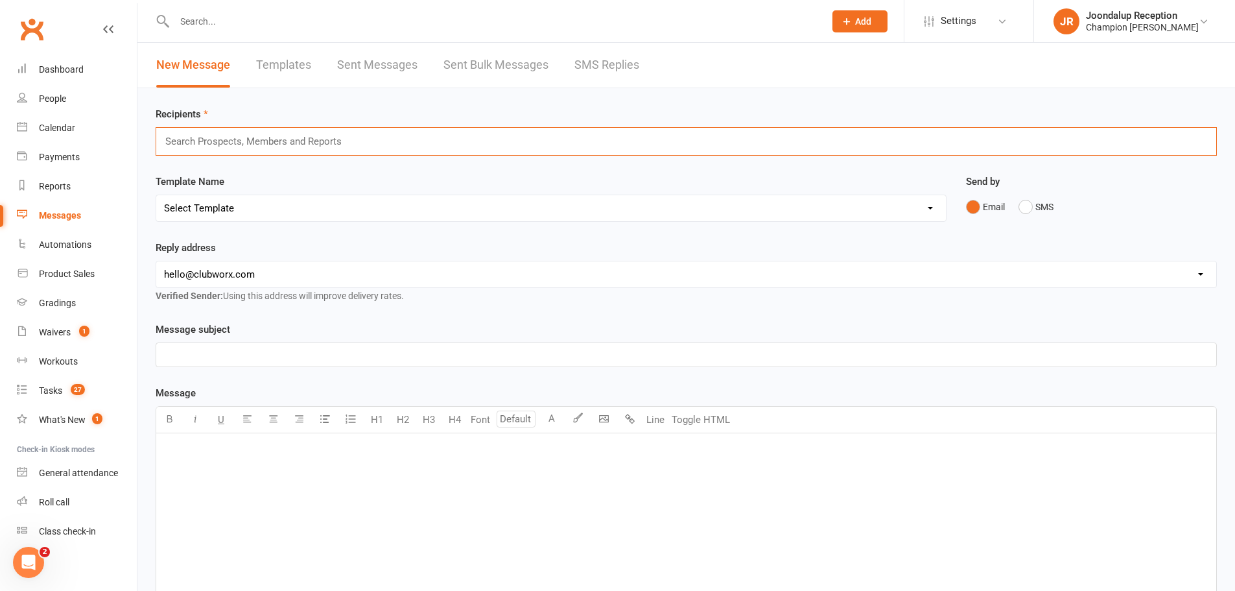
click at [305, 148] on input "text" at bounding box center [259, 141] width 190 height 17
click at [200, 23] on input "text" at bounding box center [492, 21] width 645 height 18
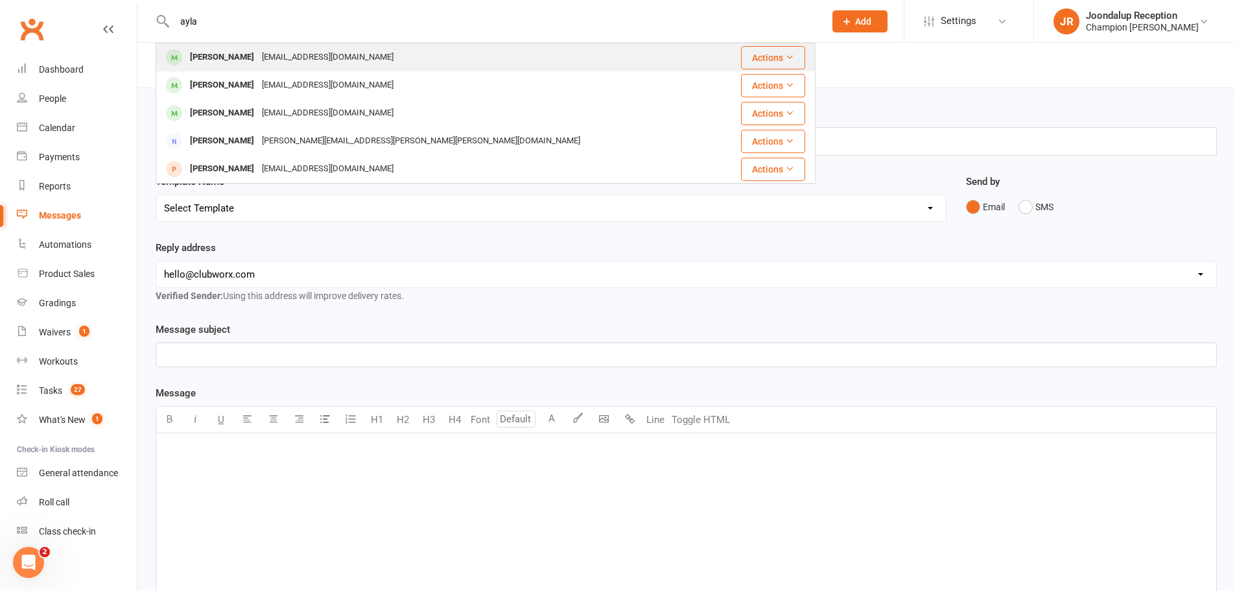
type input "ayla"
click at [229, 67] on div "[PERSON_NAME] [PERSON_NAME][EMAIL_ADDRESS][DOMAIN_NAME]" at bounding box center [437, 57] width 561 height 27
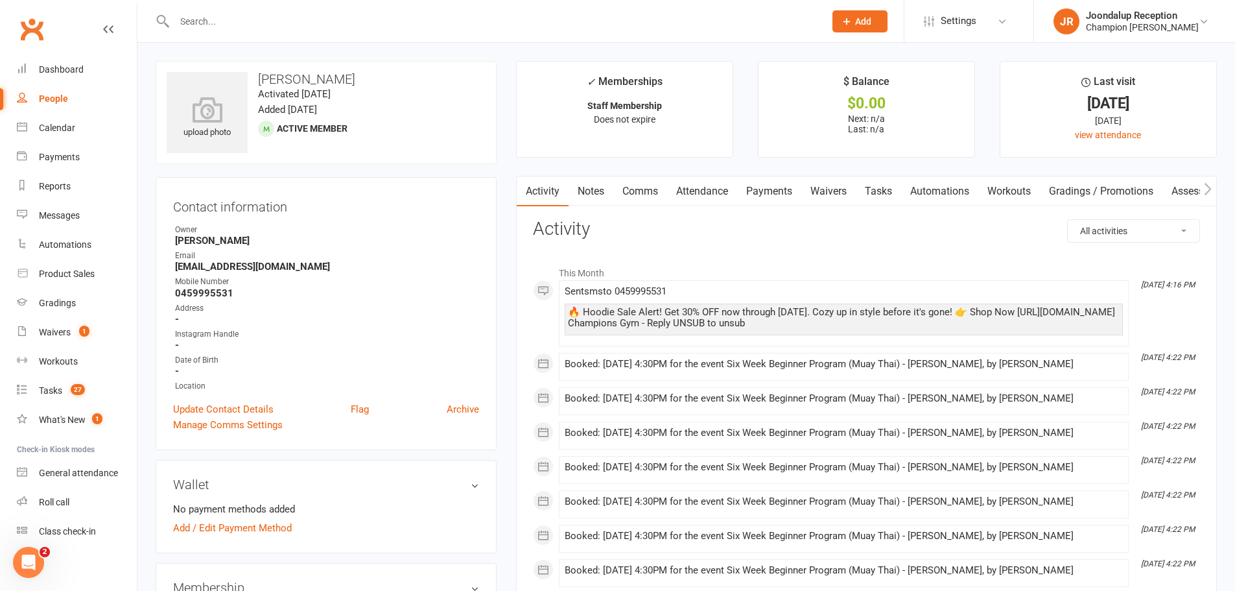
click at [622, 196] on link "Comms" at bounding box center [640, 191] width 54 height 30
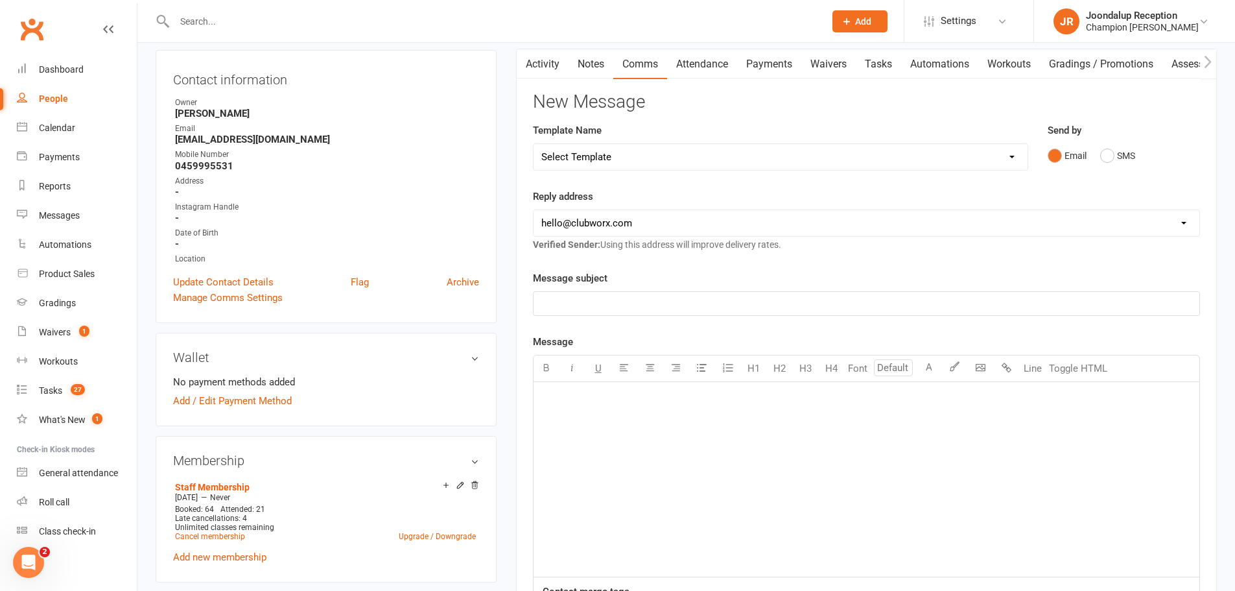
scroll to position [130, 0]
click at [626, 211] on select "[EMAIL_ADDRESS][DOMAIN_NAME] [EMAIL_ADDRESS][DOMAIN_NAME] [PERSON_NAME][EMAIL_A…" at bounding box center [867, 220] width 666 height 26
click at [628, 224] on select "[EMAIL_ADDRESS][DOMAIN_NAME] [EMAIL_ADDRESS][DOMAIN_NAME] [PERSON_NAME][EMAIL_A…" at bounding box center [867, 220] width 666 height 26
select select "1"
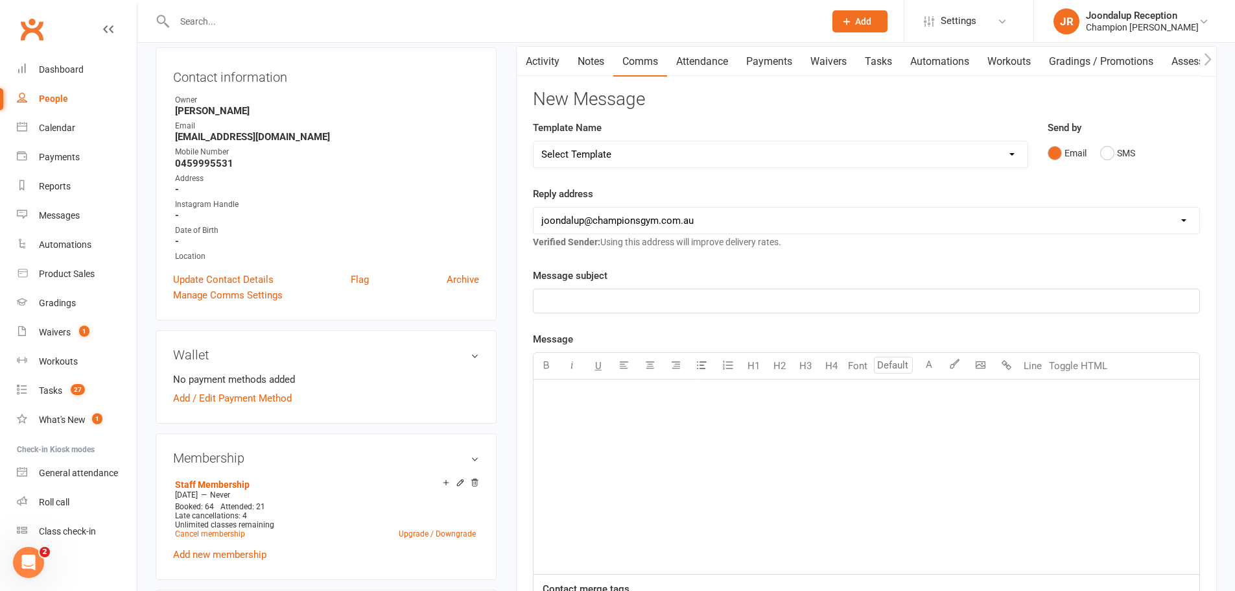
click at [534, 207] on select "[EMAIL_ADDRESS][DOMAIN_NAME] [EMAIL_ADDRESS][DOMAIN_NAME] [PERSON_NAME][EMAIL_A…" at bounding box center [867, 220] width 666 height 26
click at [607, 301] on p "﻿" at bounding box center [866, 301] width 650 height 16
click at [609, 436] on div "﻿" at bounding box center [867, 476] width 666 height 194
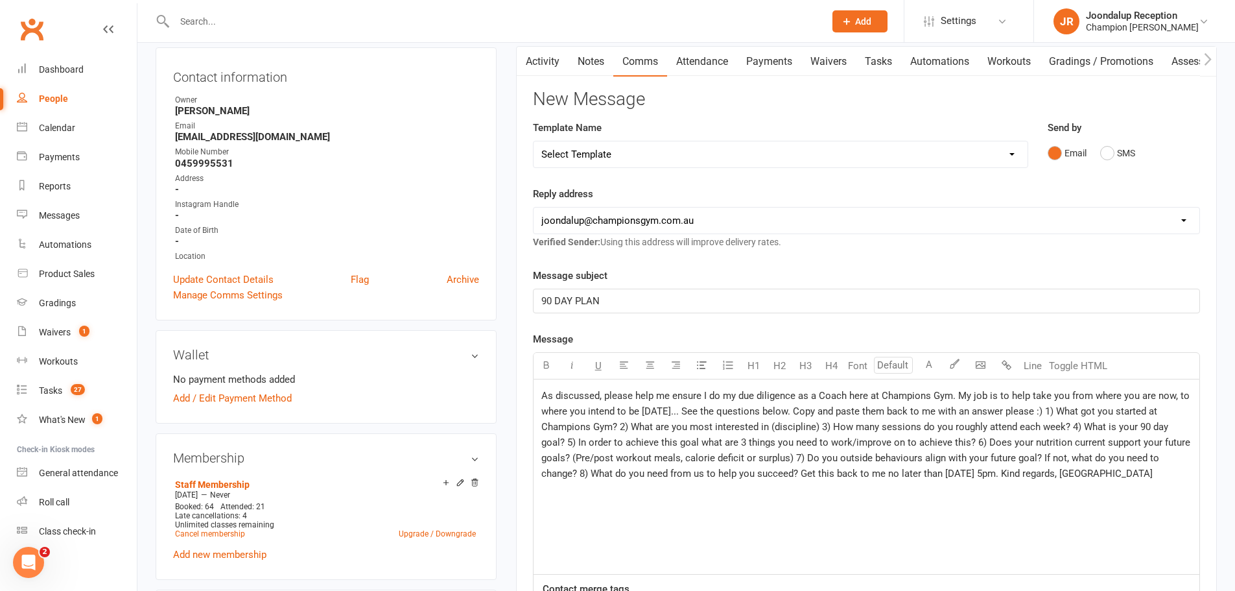
click at [541, 399] on span "As discussed, please help me ensure I do my due diligence as a Coach here at Ch…" at bounding box center [867, 434] width 652 height 89
click at [592, 396] on span "Hey [PERSON_NAME]. As discussed, please help me ensure I do my due diligence as…" at bounding box center [865, 442] width 648 height 105
click at [996, 398] on span "Hey [PERSON_NAME]. As discussed, please help me ensure I do my due diligence as…" at bounding box center [865, 442] width 648 height 105
click at [1106, 416] on span "Hey [PERSON_NAME]. As discussed, please help me ensure I do my due diligence as…" at bounding box center [865, 442] width 648 height 105
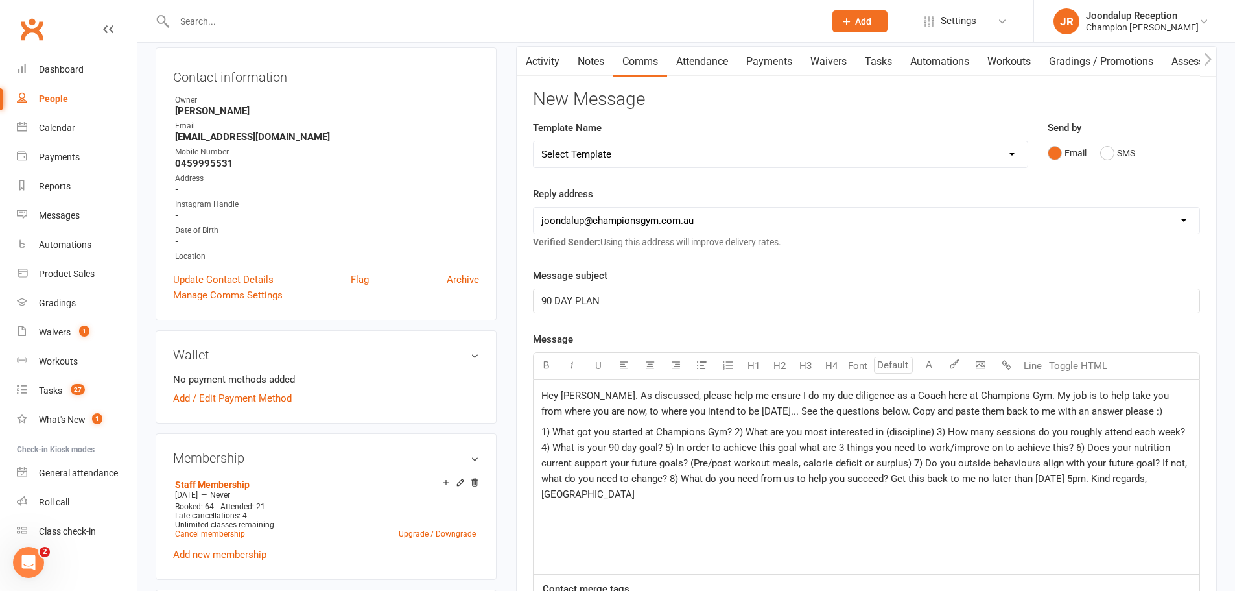
click at [736, 427] on span "1) What got you started at Champions Gym? 2) What are you most interested in (d…" at bounding box center [865, 463] width 648 height 74
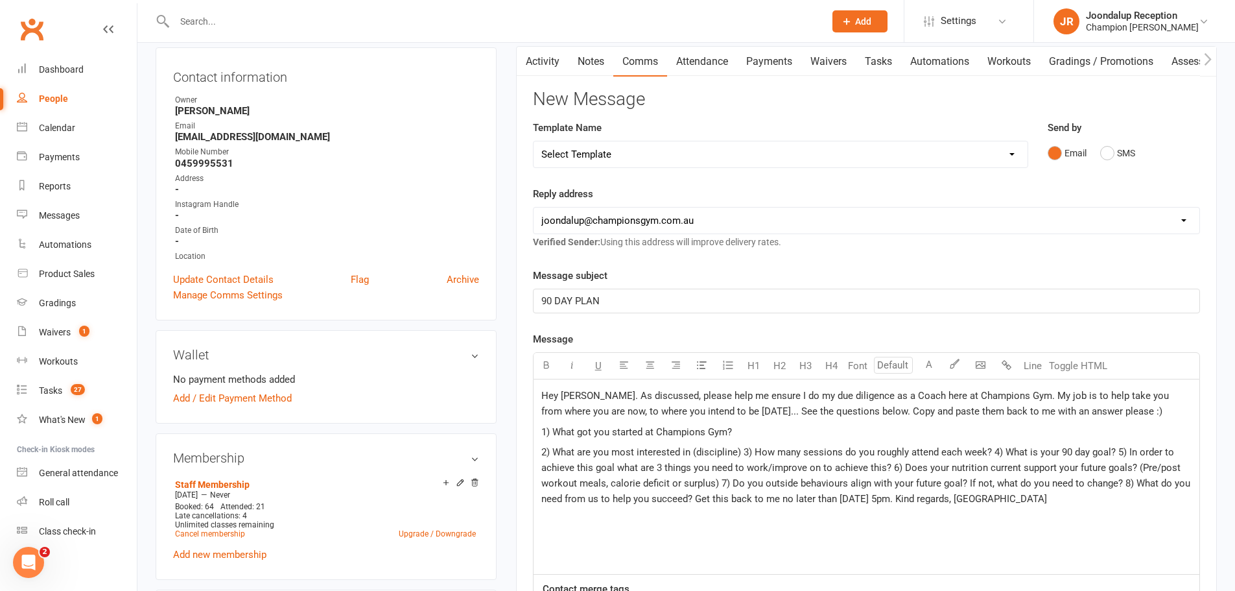
click at [695, 501] on span "2) What are you most interested in (discipline) 3) How many sessions do you rou…" at bounding box center [867, 475] width 652 height 58
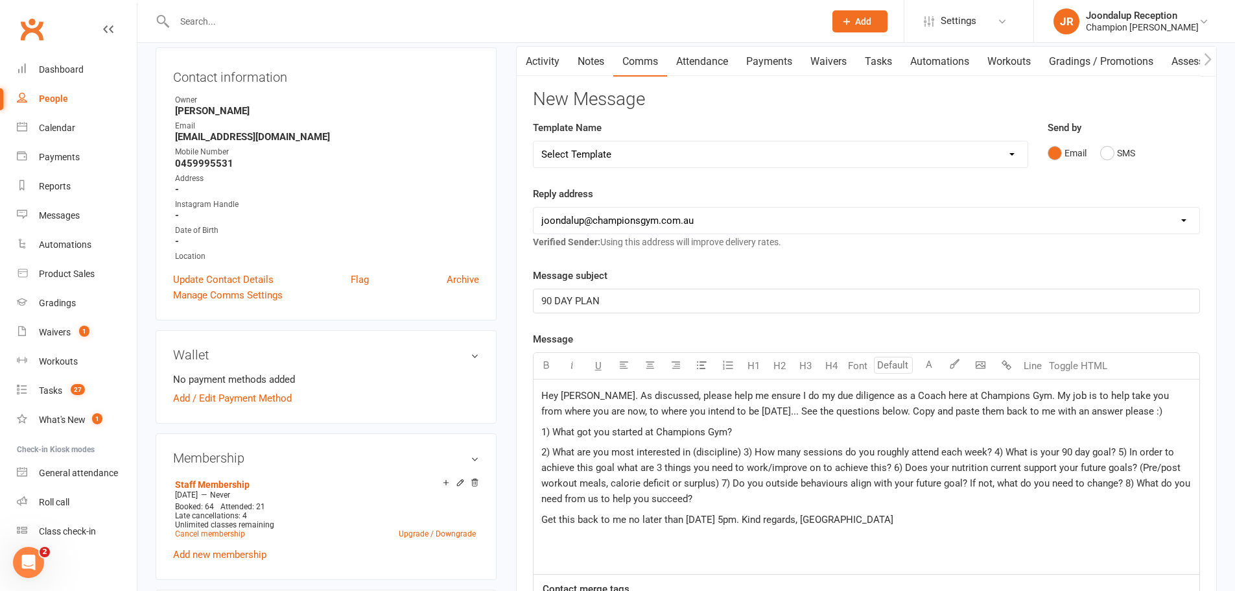
click at [753, 523] on span "Get this back to me no later than [DATE] 5pm. Kind regards, [GEOGRAPHIC_DATA]" at bounding box center [717, 519] width 352 height 12
click at [777, 425] on p "1) What got you started at Champions Gym?" at bounding box center [866, 432] width 650 height 16
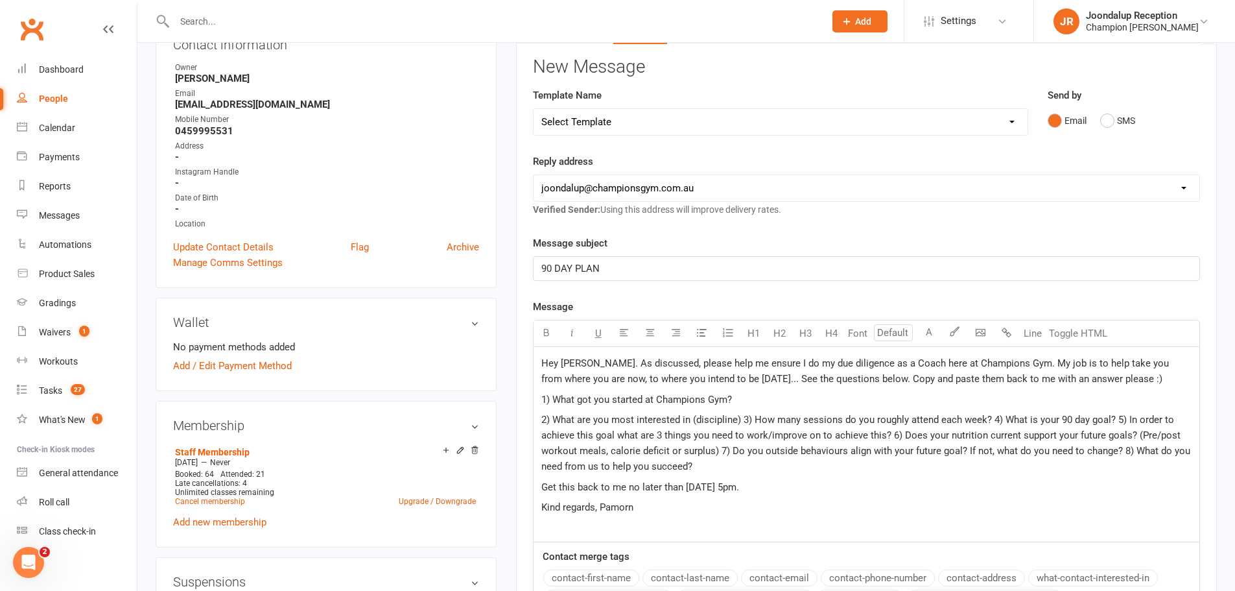
scroll to position [194, 0]
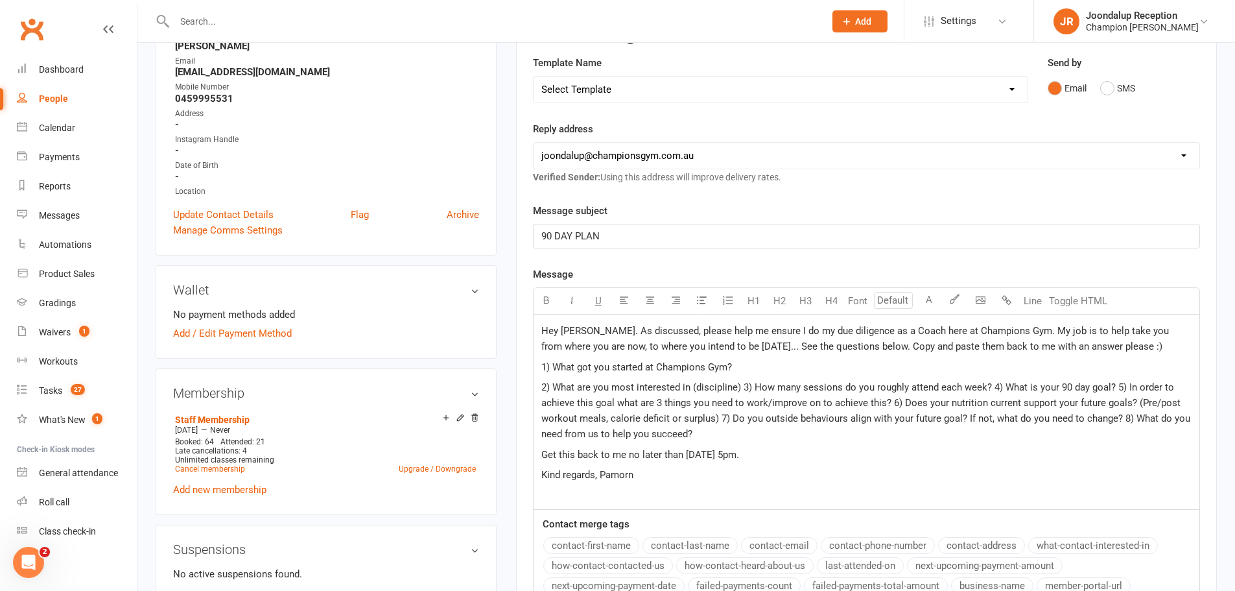
drag, startPoint x: 716, startPoint y: 432, endPoint x: 543, endPoint y: 370, distance: 184.8
click at [543, 370] on div "Hey [PERSON_NAME]. As discussed, please help me ensure I do my due diligence as…" at bounding box center [867, 411] width 666 height 194
copy div "1) What got you started at Champions Gym? 2) What are you most interested in (d…"
